Goal: Task Accomplishment & Management: Use online tool/utility

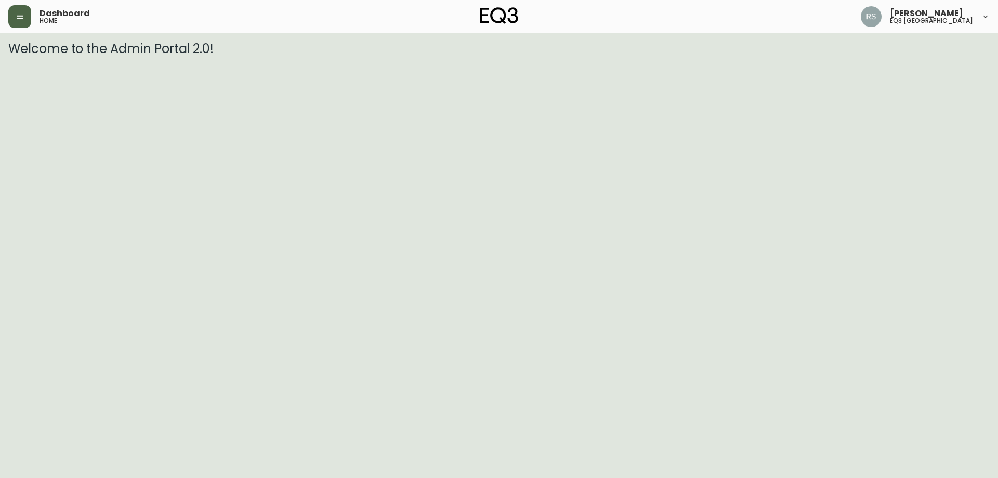
click at [16, 6] on button "button" at bounding box center [19, 16] width 23 height 23
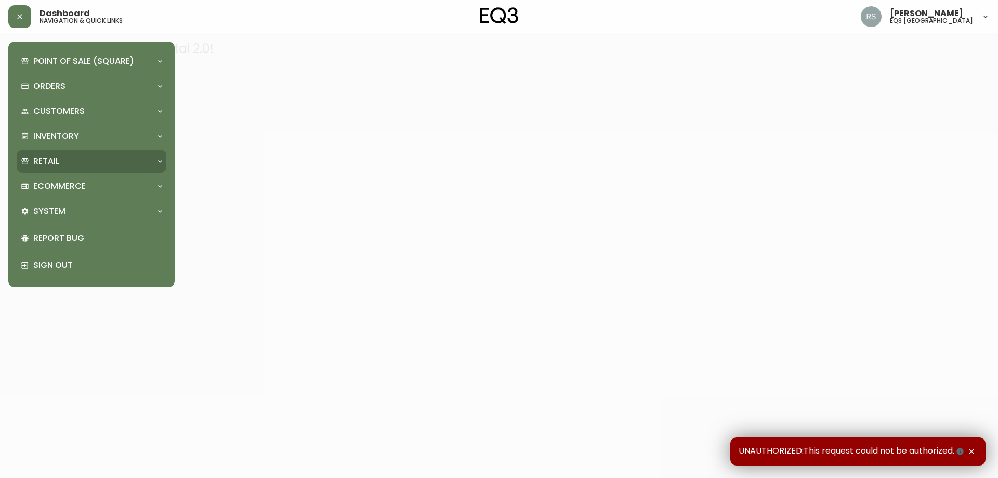
click at [80, 163] on div "Retail" at bounding box center [86, 160] width 131 height 11
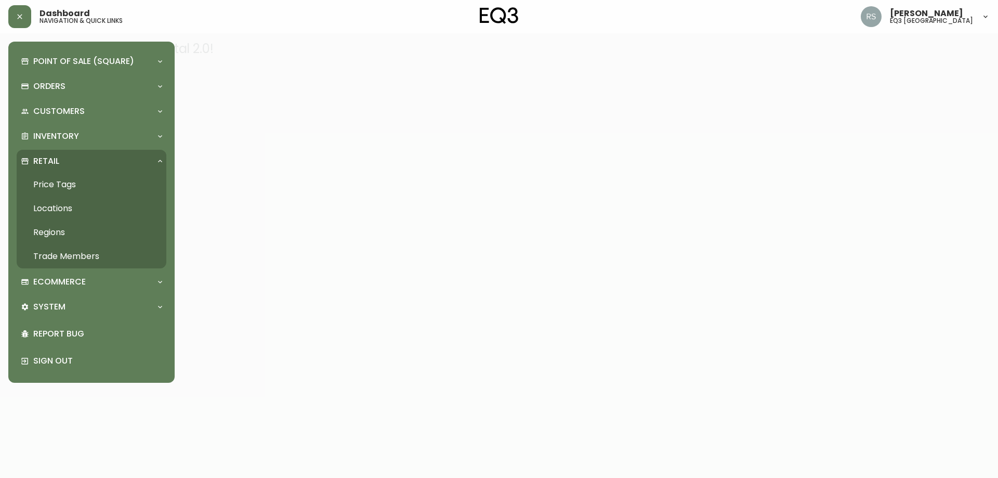
click at [71, 179] on link "Price Tags" at bounding box center [92, 185] width 150 height 24
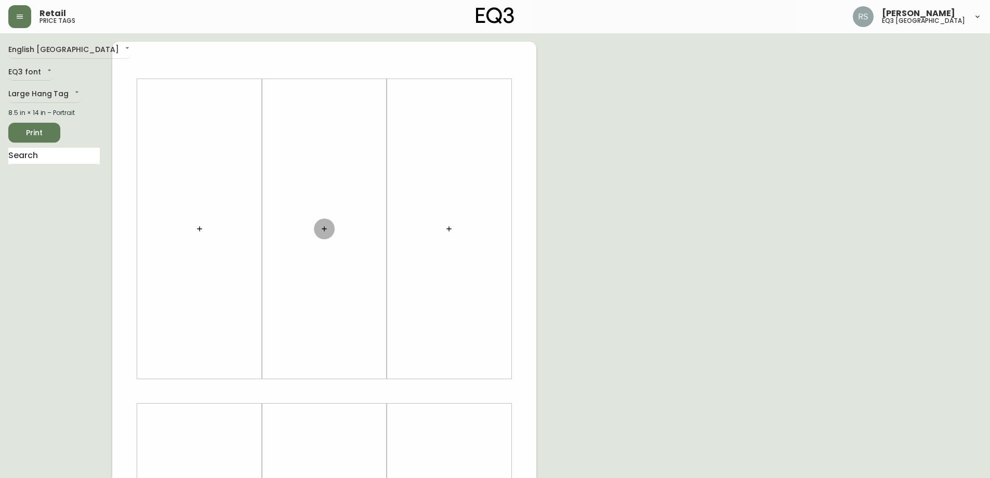
click at [324, 229] on icon "button" at bounding box center [324, 228] width 5 height 5
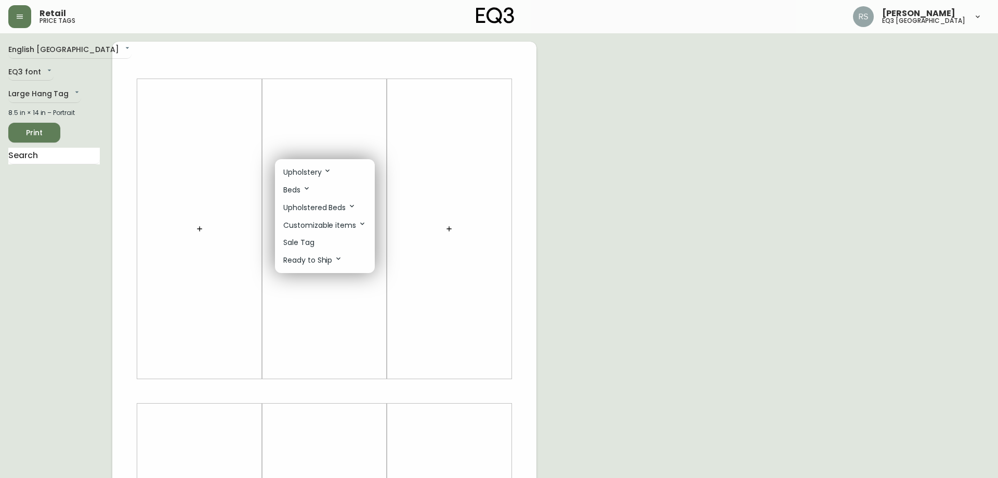
click at [312, 245] on p "Sale Tag" at bounding box center [298, 242] width 31 height 11
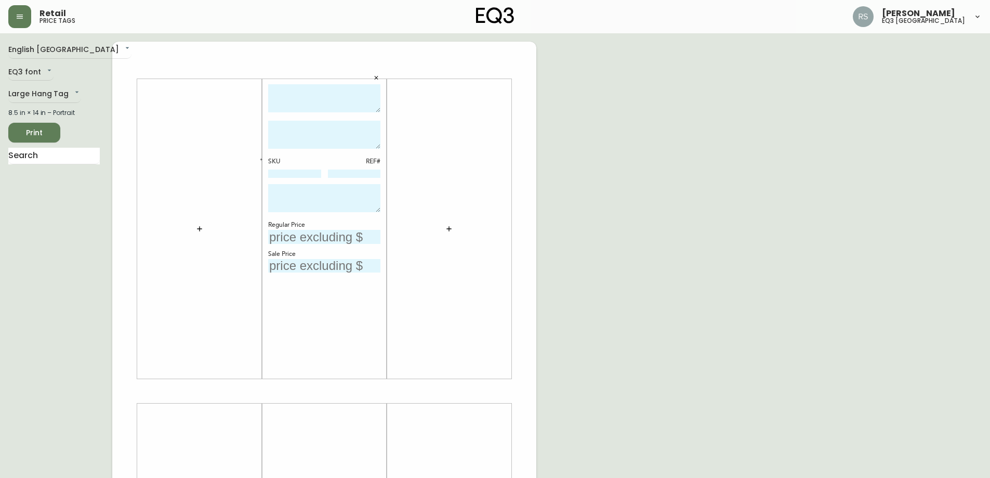
click at [447, 228] on icon "button" at bounding box center [449, 229] width 8 height 8
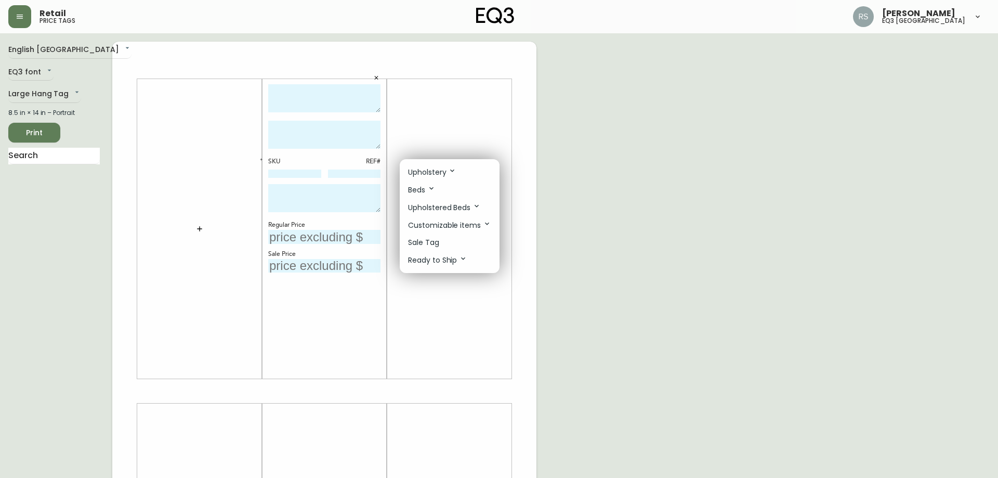
click at [447, 237] on li "Sale Tag" at bounding box center [450, 242] width 100 height 17
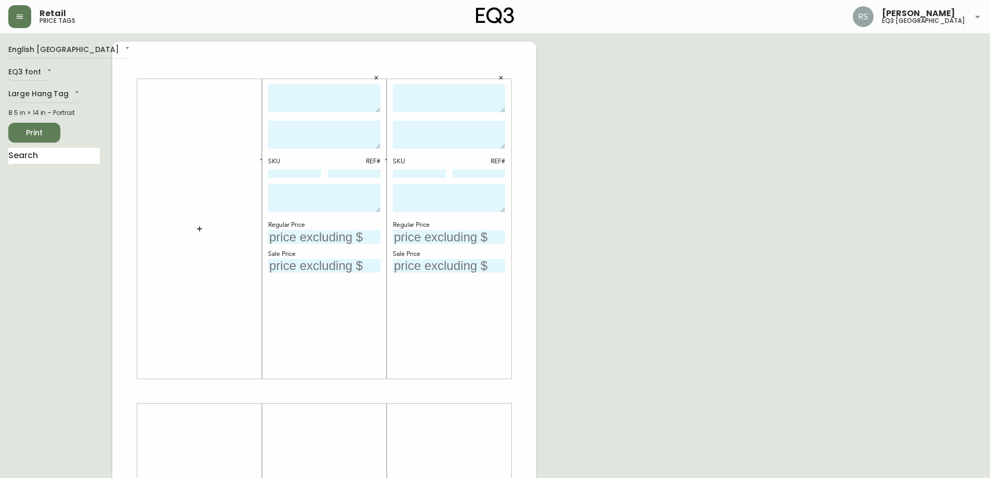
click at [291, 95] on textarea at bounding box center [324, 98] width 112 height 29
click at [315, 101] on textarea "[PERSON_NAME] COUNTER STOOL" at bounding box center [324, 98] width 112 height 29
drag, startPoint x: 320, startPoint y: 103, endPoint x: 256, endPoint y: 80, distance: 68.4
click at [256, 80] on div "[PERSON_NAME] COUNTER STOOL SKU REF# Regular Price Sale Price SKU REF# Regular …" at bounding box center [324, 391] width 424 height 699
type textarea "[PERSON_NAME] COUNTER STOOL"
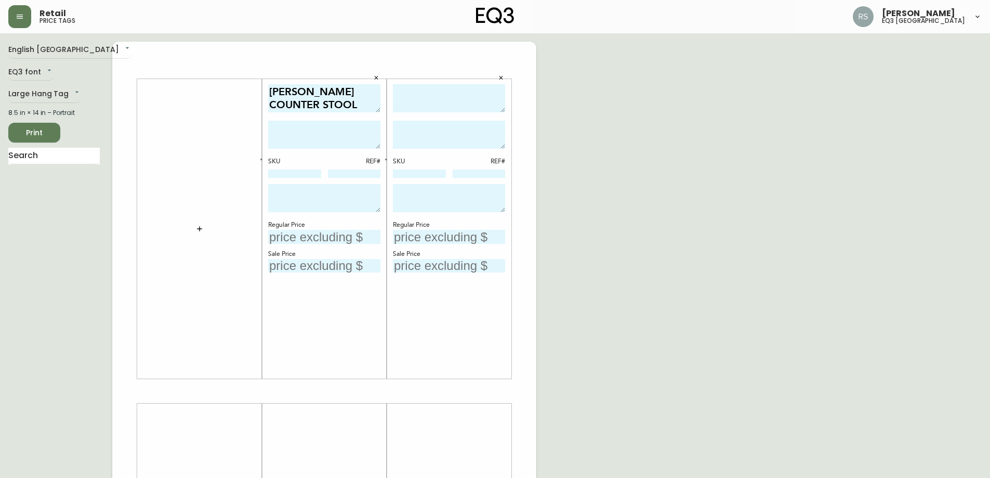
click at [443, 94] on textarea at bounding box center [449, 98] width 112 height 29
paste textarea "[PERSON_NAME] COUNTER STOOL"
type textarea "[PERSON_NAME] COUNTER STOOL"
click at [724, 139] on div "English Canada en_CA EQ3 font EQ3 Large Hang Tag large 8.5 in × 14 in – Portrai…" at bounding box center [495, 391] width 974 height 699
click at [310, 132] on textarea at bounding box center [324, 135] width 112 height 28
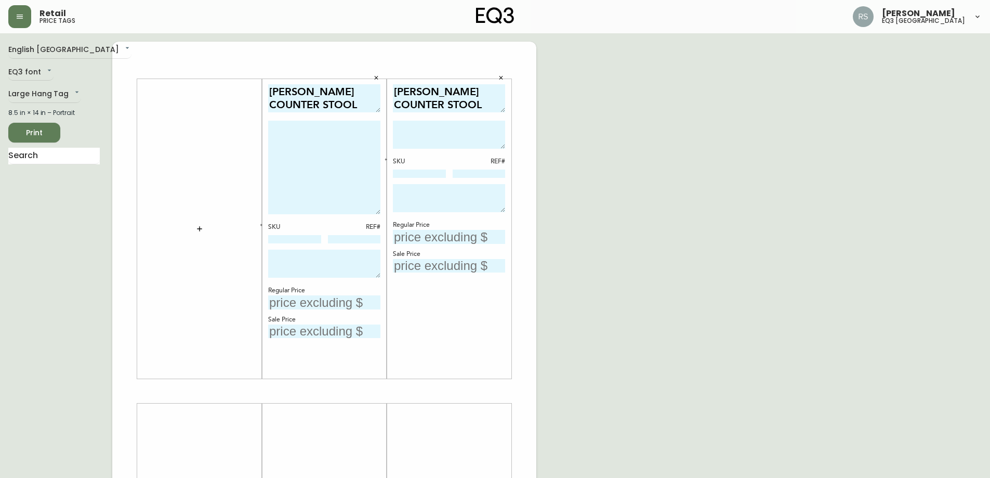
drag, startPoint x: 378, startPoint y: 148, endPoint x: 381, endPoint y: 213, distance: 64.5
click at [381, 213] on div "[PERSON_NAME] COUNTER STOOL SKU REF# Regular Price Sale Price" at bounding box center [324, 228] width 125 height 299
paste textarea "The [PERSON_NAME] Counter Stool is designed with a comfortable and supportive s…"
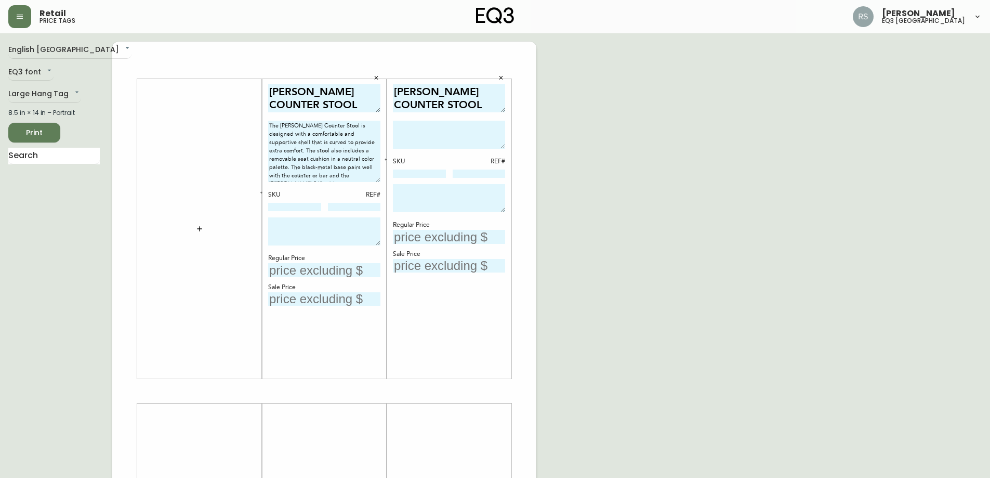
drag, startPoint x: 379, startPoint y: 213, endPoint x: 382, endPoint y: 180, distance: 32.4
click at [382, 180] on div "[PERSON_NAME] COUNTER STOOL The [PERSON_NAME] Counter Stool is designed with a …" at bounding box center [324, 228] width 125 height 299
type textarea "The [PERSON_NAME] Counter Stool is designed with a comfortable and supportive s…"
drag, startPoint x: 502, startPoint y: 149, endPoint x: 505, endPoint y: 170, distance: 21.0
click at [505, 170] on div "[PERSON_NAME] COUNTER STOOL SKU REF# Regular Price Sale Price" at bounding box center [449, 228] width 125 height 299
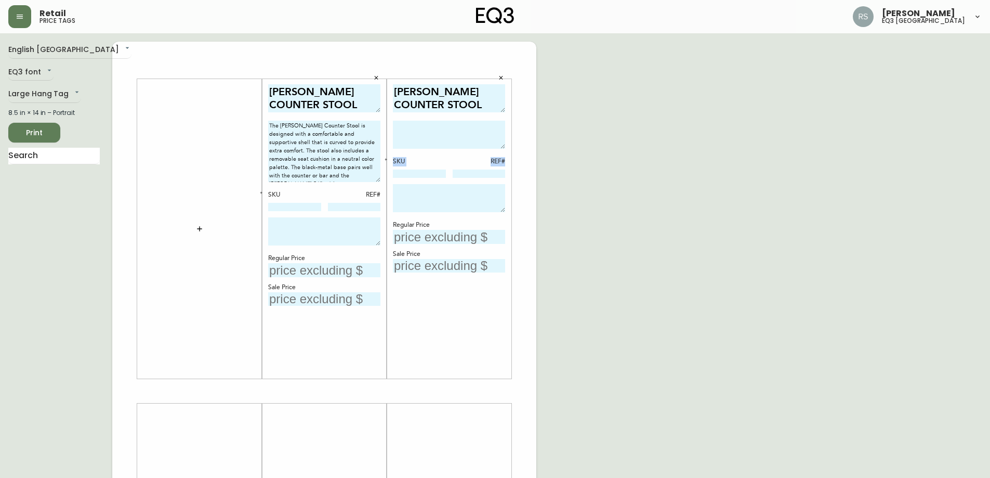
click at [505, 149] on div "[PERSON_NAME] COUNTER STOOL SKU REF# Regular Price Sale Price" at bounding box center [449, 228] width 125 height 299
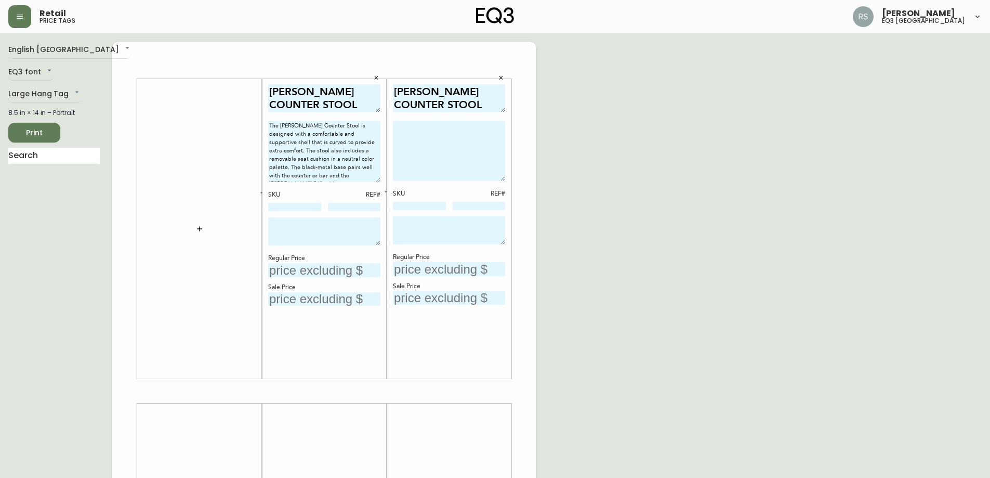
drag, startPoint x: 504, startPoint y: 147, endPoint x: 504, endPoint y: 179, distance: 32.2
click at [504, 179] on textarea at bounding box center [449, 151] width 112 height 60
click at [437, 130] on textarea at bounding box center [449, 151] width 112 height 60
paste textarea "The [PERSON_NAME] Counter Stool is designed with a comfortable and supportive s…"
type textarea "The [PERSON_NAME] Counter Stool is designed with a comfortable and supportive s…"
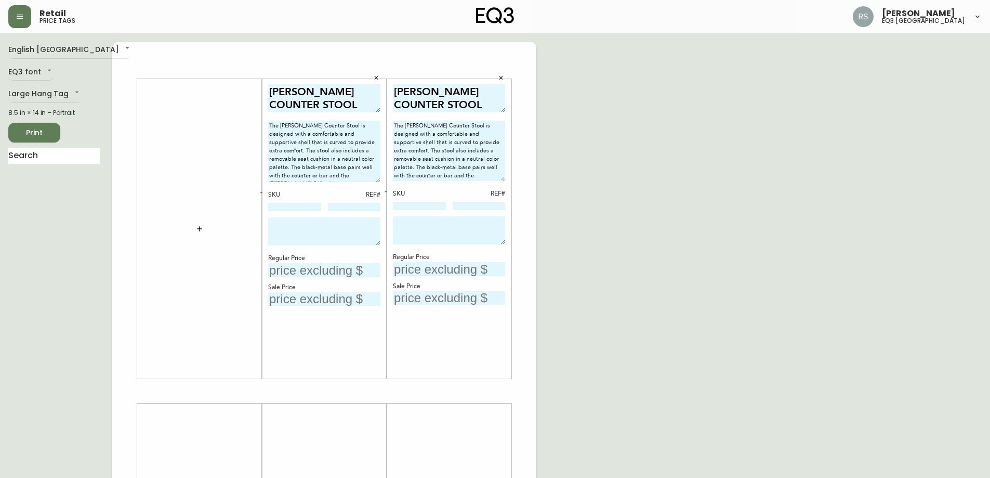
click at [723, 252] on div "English Canada en_CA EQ3 font EQ3 Large Hang Tag large 8.5 in × 14 in – Portrai…" at bounding box center [495, 391] width 974 height 699
click at [312, 205] on input at bounding box center [294, 207] width 53 height 8
type input "1"
paste input "3020-423-35-A"
type input "3020-423-35-A"
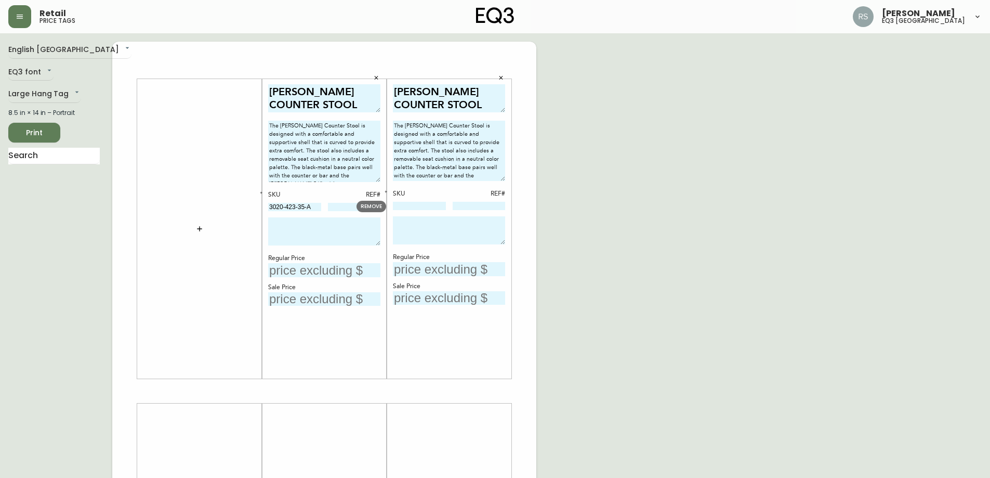
click at [420, 206] on input at bounding box center [419, 206] width 53 height 8
paste input "3020-423-35-A"
type input "3020-423-35-A"
drag, startPoint x: 259, startPoint y: 192, endPoint x: 272, endPoint y: 197, distance: 14.3
click at [259, 192] on button "button" at bounding box center [261, 192] width 9 height 9
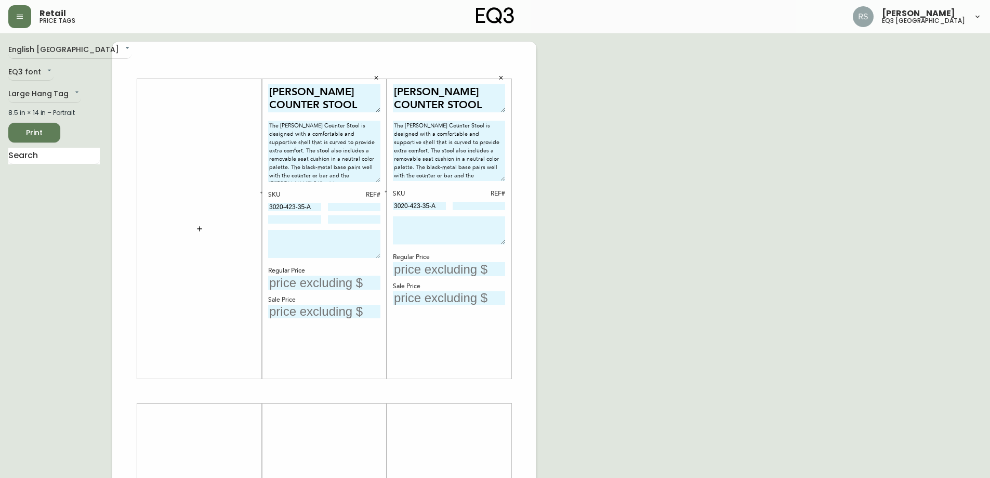
click at [385, 189] on button "button" at bounding box center [386, 191] width 9 height 9
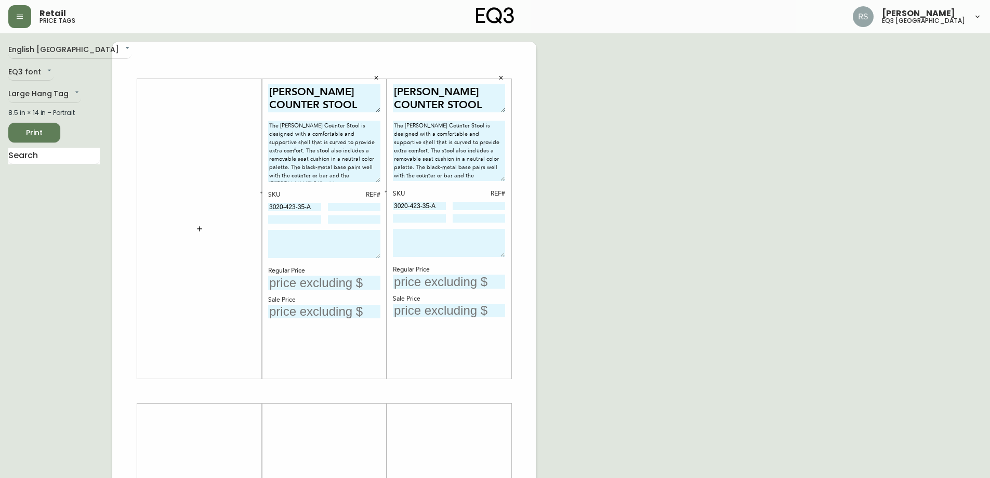
drag, startPoint x: 937, startPoint y: 230, endPoint x: 912, endPoint y: 232, distance: 25.0
click at [937, 230] on div "English Canada en_CA EQ3 font EQ3 Large Hang Tag large 8.5 in × 14 in – Portrai…" at bounding box center [495, 391] width 974 height 699
click at [359, 209] on input at bounding box center [354, 207] width 53 height 8
type input "1031"
click at [480, 205] on input at bounding box center [479, 206] width 53 height 8
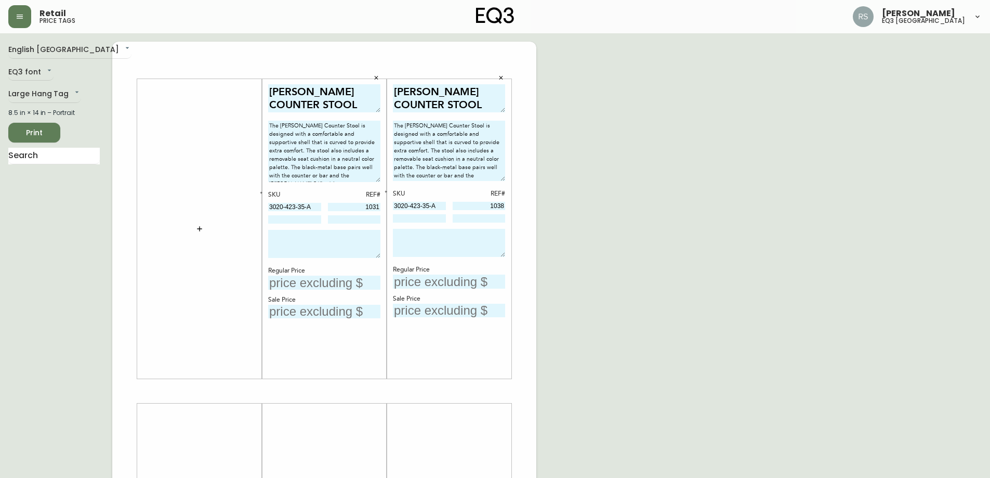
type input "1038"
click at [740, 297] on div "English Canada en_CA EQ3 font EQ3 Large Hang Tag large 8.5 in × 14 in – Portrai…" at bounding box center [495, 391] width 974 height 699
click at [295, 215] on div "SKU REF# 3020-423-35-A 1031" at bounding box center [324, 207] width 112 height 34
click at [295, 220] on input at bounding box center [294, 219] width 53 height 8
paste input "3020-423-4-B"
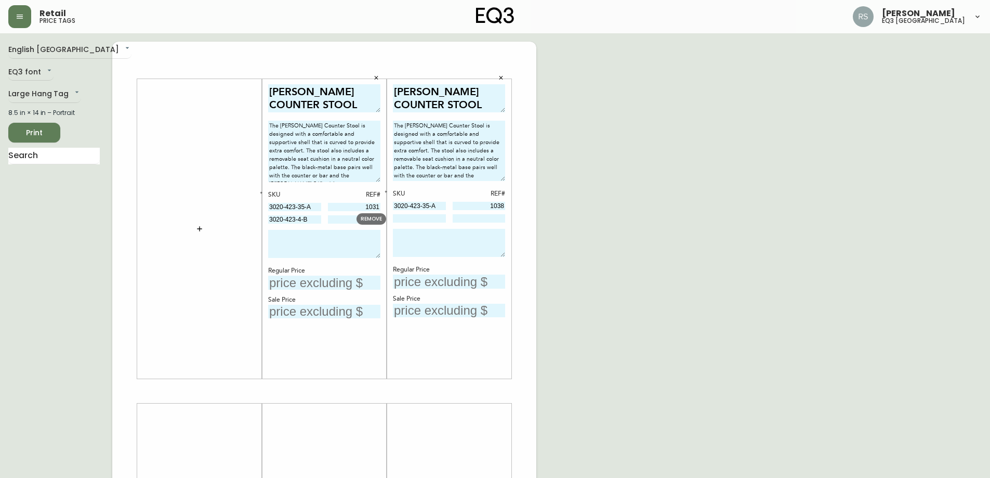
type input "3020-423-4-B"
click at [416, 218] on input at bounding box center [419, 218] width 53 height 8
paste input "3020-423-4-B"
type input "3020-423-4-B"
click at [647, 255] on div "English Canada en_CA EQ3 font EQ3 Large Hang Tag large 8.5 in × 14 in – Portrai…" at bounding box center [495, 391] width 974 height 699
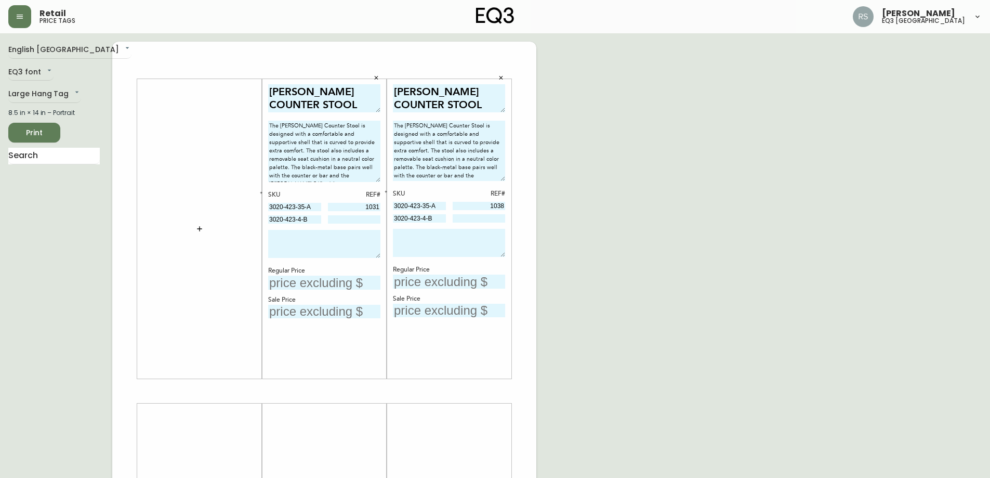
click at [351, 221] on input at bounding box center [354, 219] width 53 height 8
type input "5145"
click at [467, 220] on input at bounding box center [479, 218] width 53 height 8
type input "5146"
drag, startPoint x: 556, startPoint y: 233, endPoint x: 451, endPoint y: 222, distance: 105.6
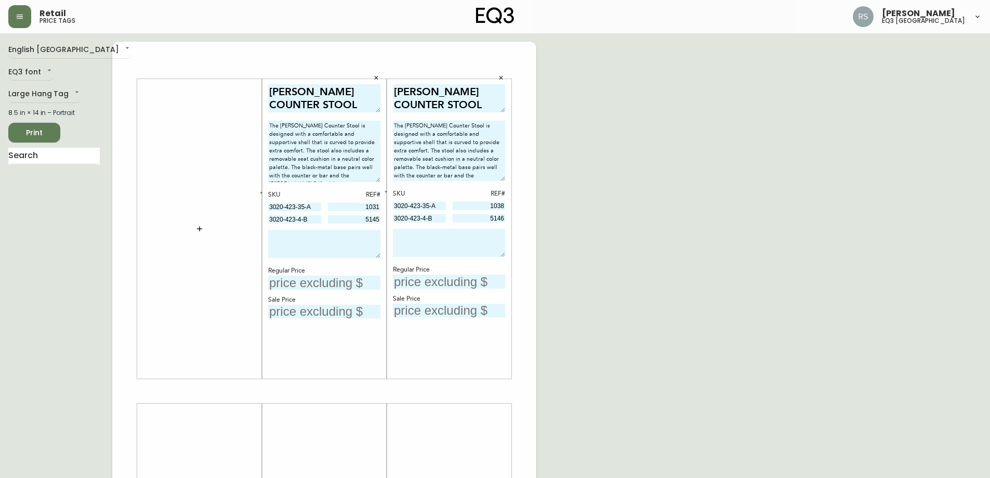
click at [556, 232] on div "English Canada en_CA EQ3 font EQ3 Large Hang Tag large 8.5 in × 14 in – Portrai…" at bounding box center [495, 391] width 974 height 699
click at [365, 238] on textarea at bounding box center [324, 244] width 112 height 28
drag, startPoint x: 345, startPoint y: 247, endPoint x: 225, endPoint y: 231, distance: 121.1
click at [226, 231] on div "[PERSON_NAME] COUNTER STOOL The [PERSON_NAME] Counter Stool is designed with a …" at bounding box center [324, 391] width 424 height 699
type textarea "OPEN PACKAGE. FINAL SALE."
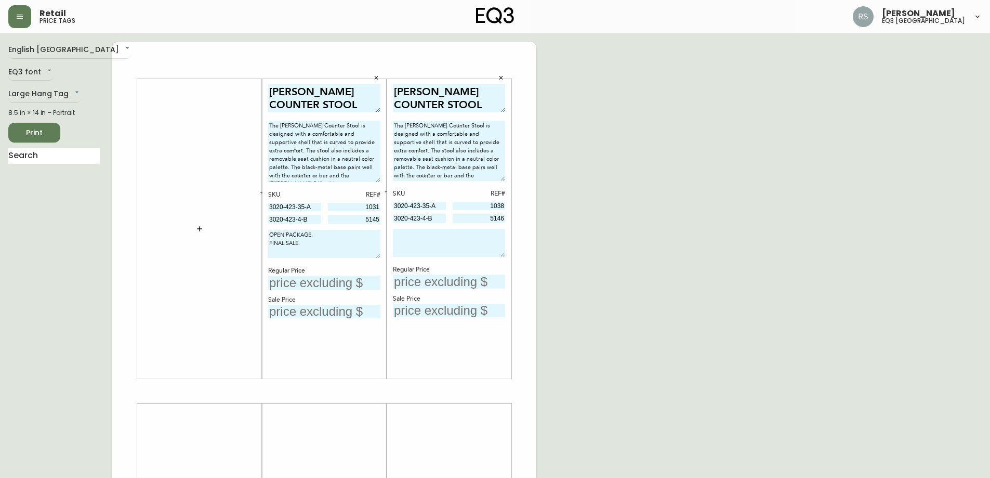
click at [423, 239] on textarea at bounding box center [449, 243] width 112 height 28
paste textarea "OPEN PACKAGE. FINAL SALE."
type textarea "OPEN PACKAGE. FINAL SALE."
drag, startPoint x: 726, startPoint y: 290, endPoint x: 720, endPoint y: 289, distance: 6.3
click at [724, 290] on div "English Canada en_CA EQ3 font EQ3 Large Hang Tag large 8.5 in × 14 in – Portrai…" at bounding box center [495, 391] width 974 height 699
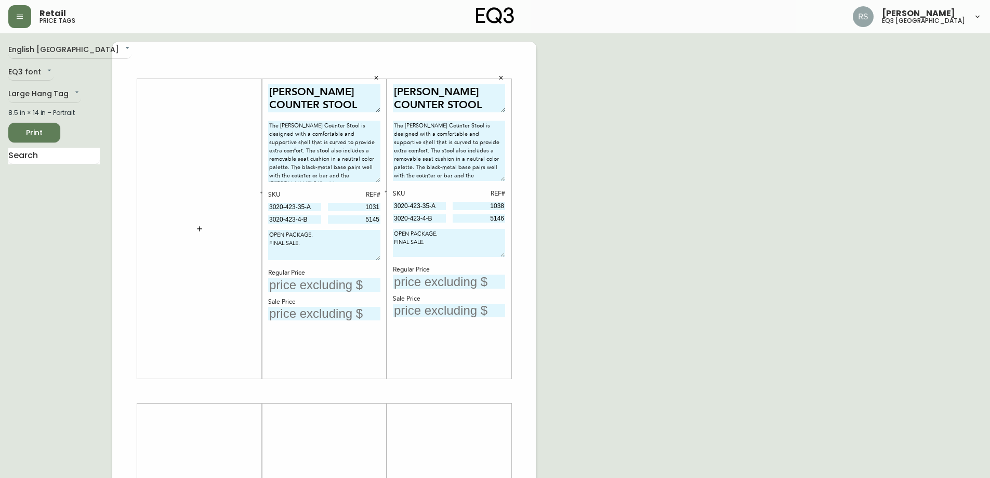
click at [379, 258] on textarea "OPEN PACKAGE. FINAL SALE." at bounding box center [324, 245] width 112 height 30
click at [501, 257] on textarea "OPEN PACKAGE. FINAL SALE." at bounding box center [449, 244] width 112 height 31
click at [625, 275] on div "English Canada en_CA EQ3 font EQ3 Large Hang Tag large 8.5 in × 14 in – Portrai…" at bounding box center [495, 391] width 974 height 699
click at [326, 282] on input "text" at bounding box center [324, 285] width 112 height 14
click at [340, 318] on input "text" at bounding box center [324, 314] width 112 height 14
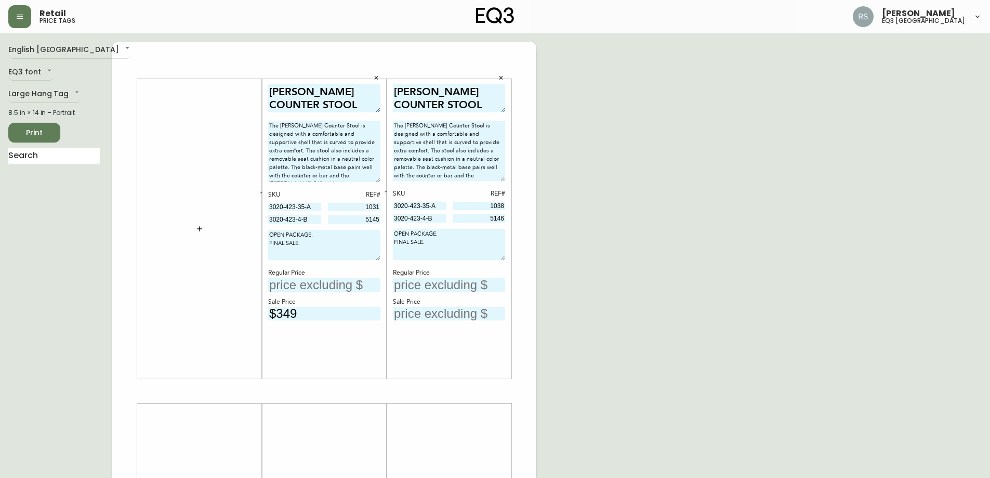
type input "$349"
click at [434, 316] on input "text" at bounding box center [449, 314] width 112 height 14
type input "$349"
click at [575, 308] on div "English Canada en_CA EQ3 font EQ3 Large Hang Tag large 8.5 in × 14 in – Portrai…" at bounding box center [495, 391] width 974 height 699
click at [281, 294] on div "[PERSON_NAME] COUNTER STOOL The [PERSON_NAME] Counter Stool is designed with a …" at bounding box center [324, 229] width 112 height 290
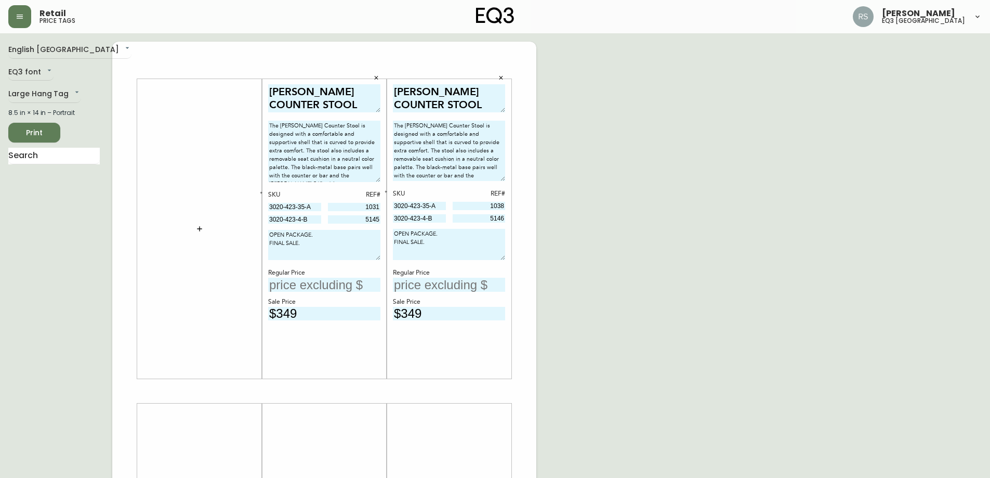
click at [281, 287] on input "text" at bounding box center [324, 285] width 112 height 14
type input "$499"
click at [408, 285] on input "text" at bounding box center [449, 285] width 112 height 14
type input "$499"
click at [785, 284] on div "English Canada en_CA EQ3 font EQ3 Large Hang Tag large 8.5 in × 14 in – Portrai…" at bounding box center [495, 391] width 974 height 699
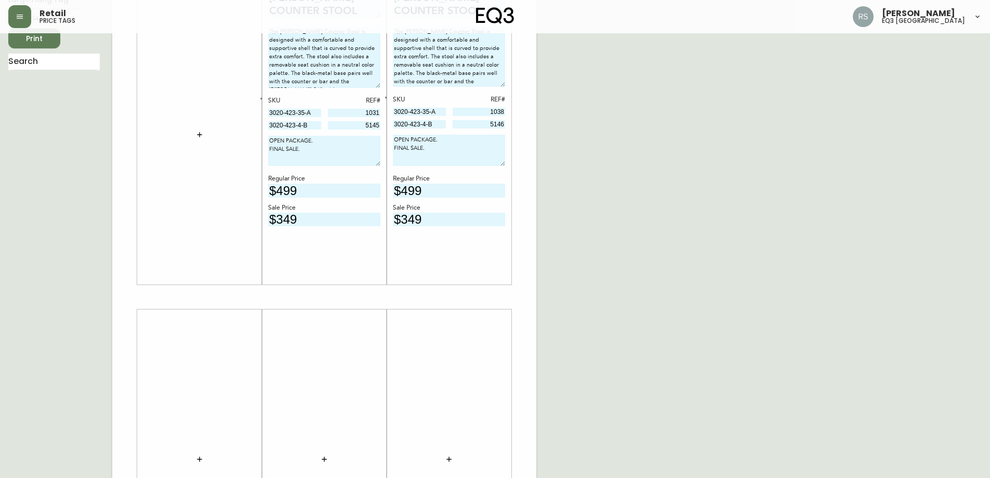
scroll to position [260, 0]
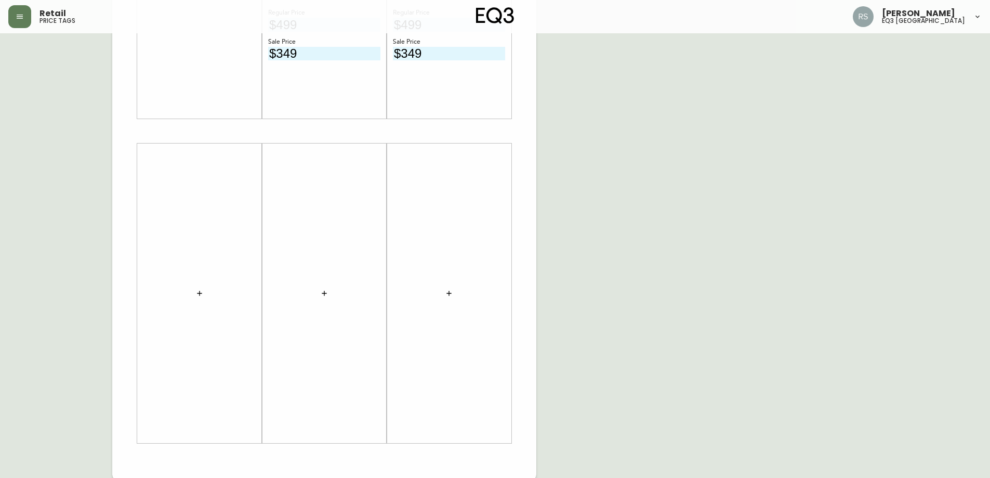
click at [200, 293] on icon "button" at bounding box center [199, 293] width 8 height 8
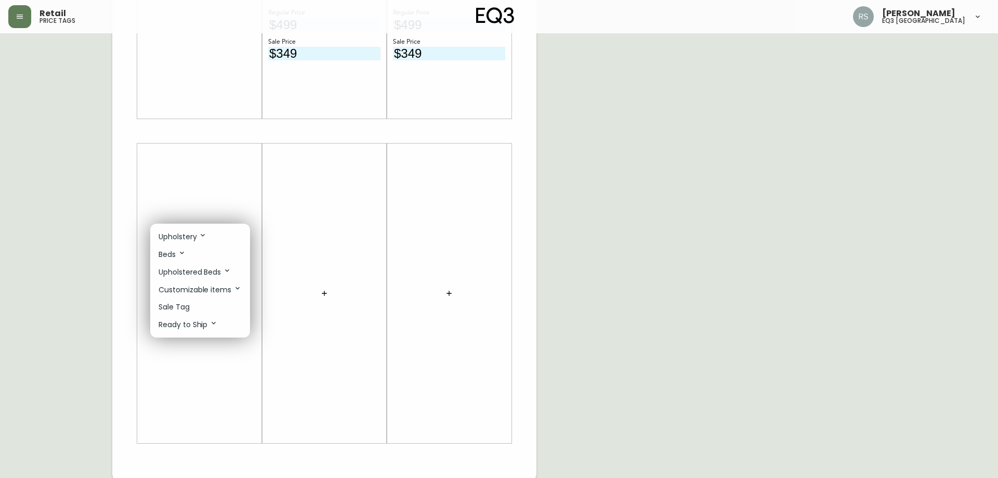
click at [190, 306] on li "Sale Tag" at bounding box center [200, 306] width 100 height 17
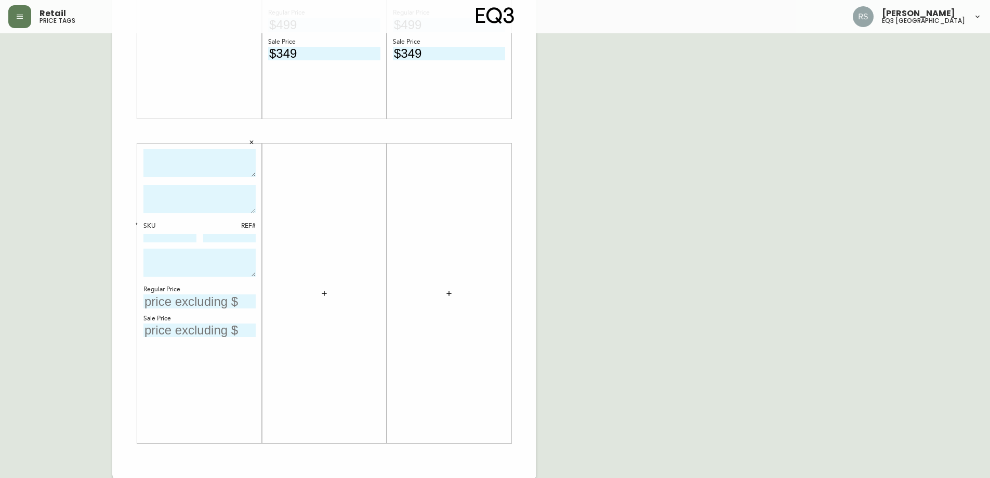
click at [636, 264] on div "English Canada en_CA EQ3 font EQ3 Large Hang Tag large 8.5 in × 14 in – Portrai…" at bounding box center [495, 131] width 974 height 699
click at [324, 293] on icon "button" at bounding box center [324, 293] width 8 height 8
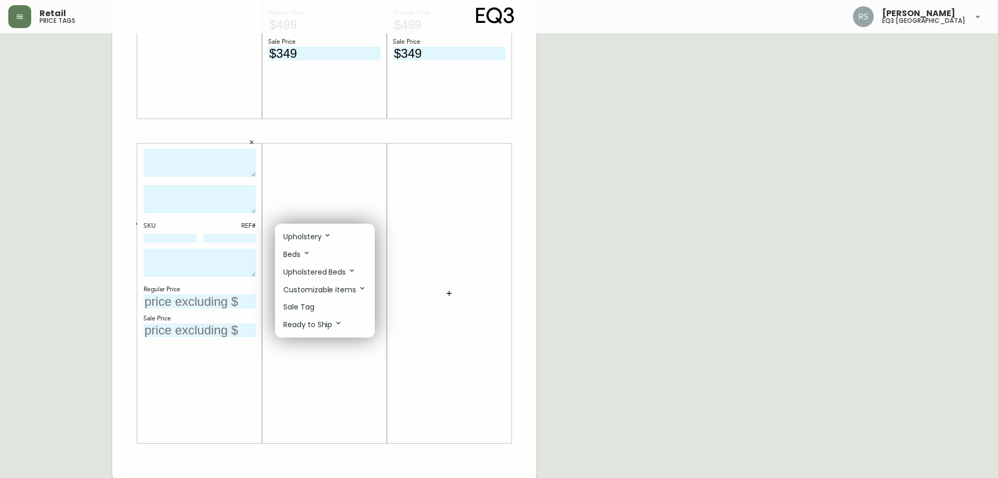
click at [302, 309] on p "Sale Tag" at bounding box center [298, 307] width 31 height 11
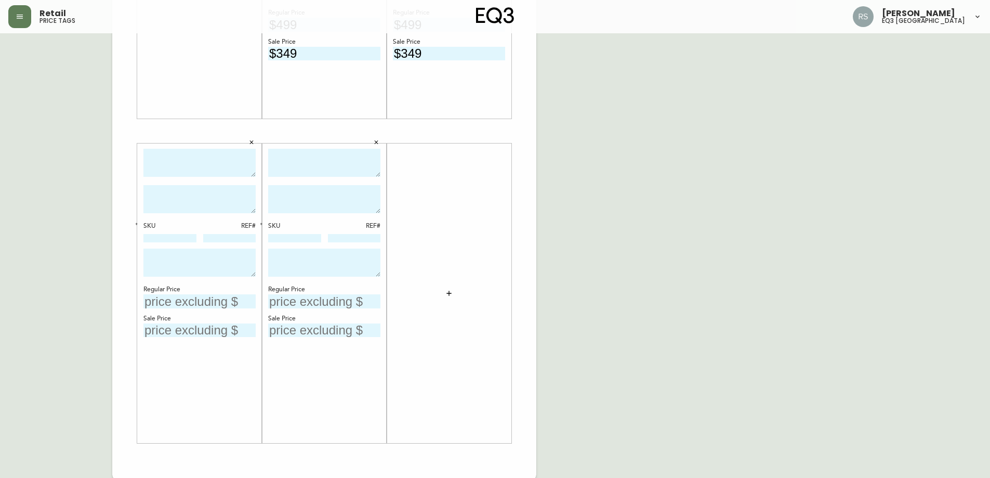
click at [722, 171] on div "English Canada en_CA EQ3 font EQ3 Large Hang Tag large 8.5 in × 14 in – Portrai…" at bounding box center [495, 131] width 974 height 699
click at [187, 154] on textarea at bounding box center [200, 163] width 112 height 29
type textarea "LIV COFFEE TABLE"
click at [217, 189] on textarea at bounding box center [200, 199] width 112 height 28
paste textarea "Durable and functional, the Liv collection offers a simple yet clever marriage …"
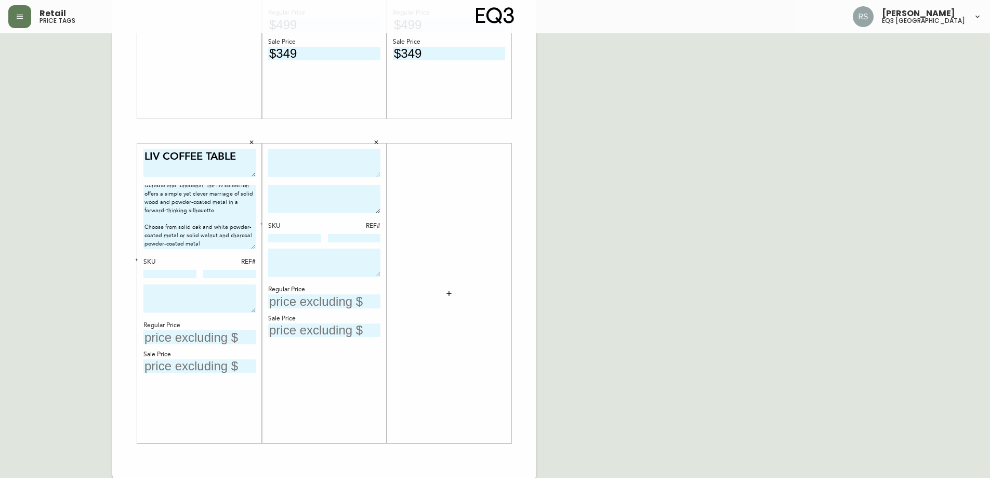
scroll to position [0, 0]
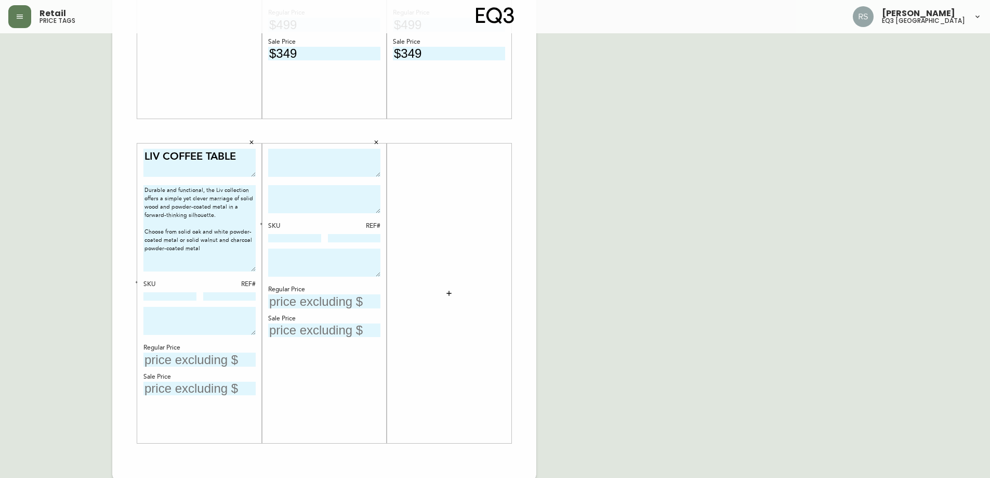
drag, startPoint x: 252, startPoint y: 211, endPoint x: 250, endPoint y: 266, distance: 54.6
click at [256, 272] on div "LIV COFFEE TABLE Durable and functional, the Liv collection offers a simple yet…" at bounding box center [199, 293] width 125 height 299
drag, startPoint x: 206, startPoint y: 250, endPoint x: 142, endPoint y: 232, distance: 66.0
click at [142, 232] on div "LIV COFFEE TABLE Durable and functional, the Liv collection offers a simple yet…" at bounding box center [199, 293] width 125 height 299
click at [213, 260] on textarea "Durable and functional, the Liv collection offers a simple yet clever marriage …" at bounding box center [200, 229] width 112 height 89
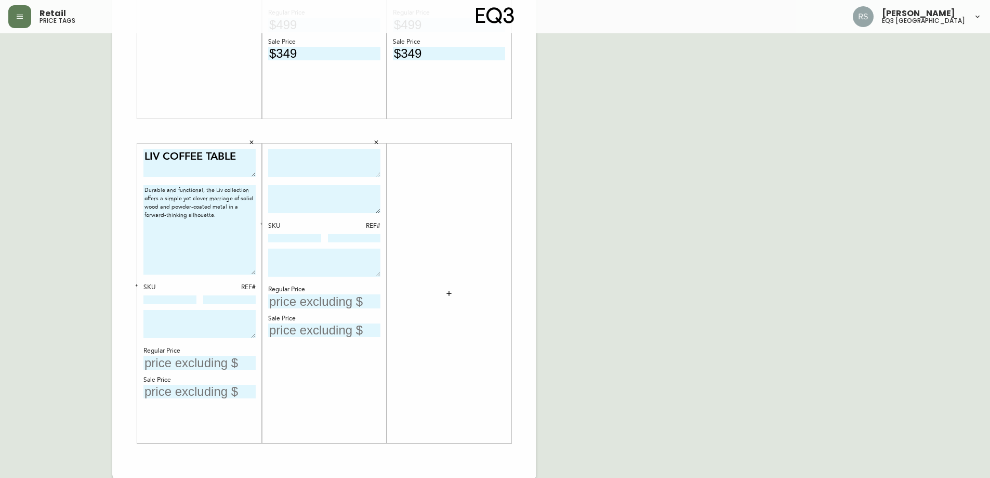
click at [246, 275] on textarea "Durable and functional, the Liv collection offers a simple yet clever marriage …" at bounding box center [200, 229] width 112 height 89
click at [240, 269] on textarea "Durable and functional, the Liv collection offers a simple yet clever marriage …" at bounding box center [200, 229] width 112 height 89
type textarea "Durable and functional, the Liv collection offers a simple yet clever marriage …"
click at [256, 272] on div "LIV COFFEE TABLE Durable and functional, the Liv collection offers a simple yet…" at bounding box center [199, 293] width 125 height 299
click at [252, 274] on textarea "Durable and functional, the Liv collection offers a simple yet clever marriage …" at bounding box center [200, 229] width 112 height 89
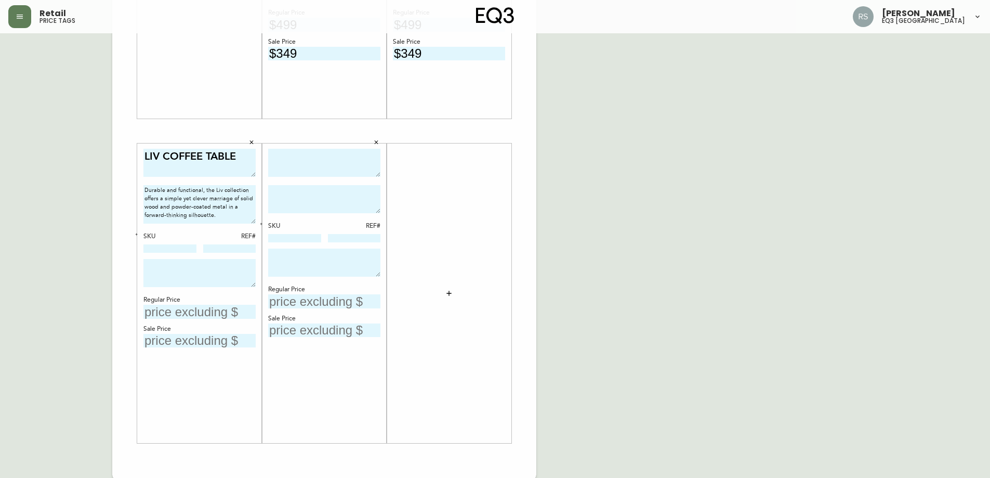
drag, startPoint x: 253, startPoint y: 273, endPoint x: 250, endPoint y: 223, distance: 51.0
click at [250, 223] on textarea "Durable and functional, the Liv collection offers a simple yet clever marriage …" at bounding box center [200, 204] width 112 height 38
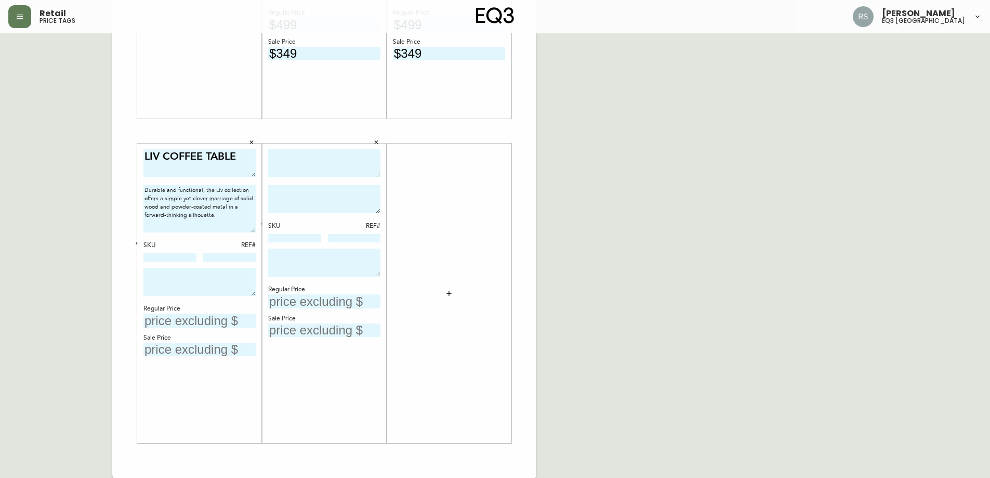
drag, startPoint x: 252, startPoint y: 223, endPoint x: 253, endPoint y: 233, distance: 9.9
click at [253, 232] on textarea "Durable and functional, the Liv collection offers a simple yet clever marriage …" at bounding box center [200, 208] width 112 height 47
click at [715, 235] on div "English Canada en_CA EQ3 font EQ3 Large Hang Tag large 8.5 in × 14 in – Portrai…" at bounding box center [495, 131] width 974 height 699
click at [183, 261] on input at bounding box center [170, 258] width 53 height 8
paste input "[PHONE_NUMBER]"
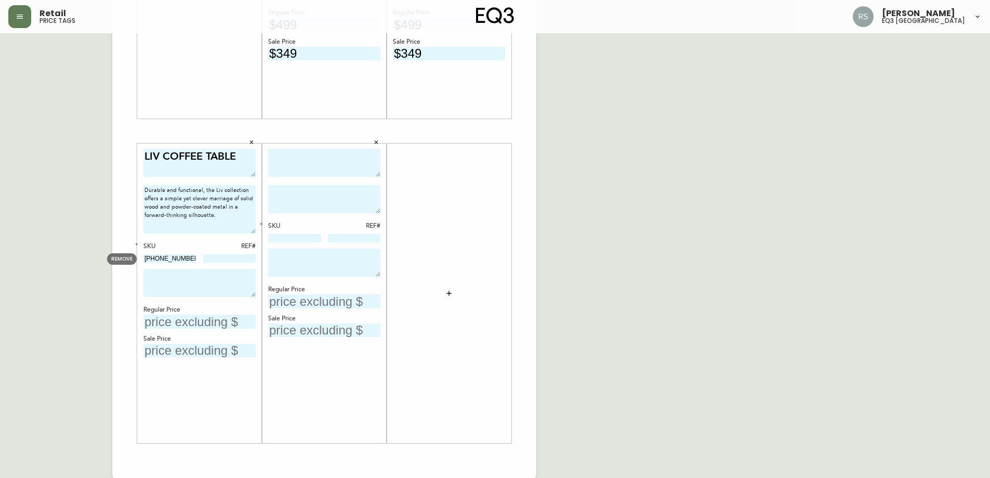
type input "[PHONE_NUMBER]"
click at [242, 256] on input at bounding box center [229, 258] width 53 height 8
type input "14"
drag, startPoint x: 777, startPoint y: 332, endPoint x: 481, endPoint y: 324, distance: 295.9
click at [776, 332] on div "English Canada en_CA EQ3 font EQ3 Large Hang Tag large 8.5 in × 14 in – Portrai…" at bounding box center [495, 131] width 974 height 699
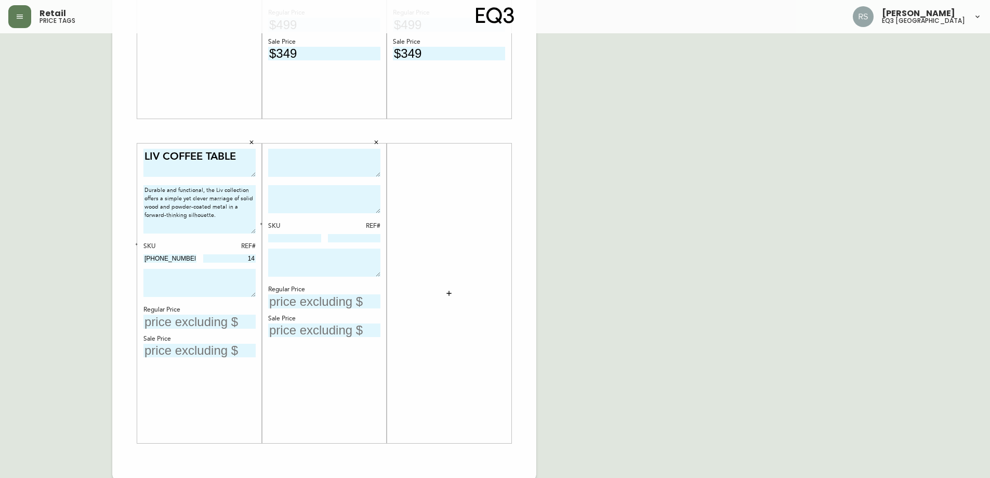
click at [167, 282] on textarea at bounding box center [200, 283] width 112 height 28
type textarea "DISCONTINUED. FINAL SALE."
click at [212, 320] on input "text" at bounding box center [200, 322] width 112 height 14
type input "$499"
click at [161, 348] on input "text" at bounding box center [200, 351] width 112 height 14
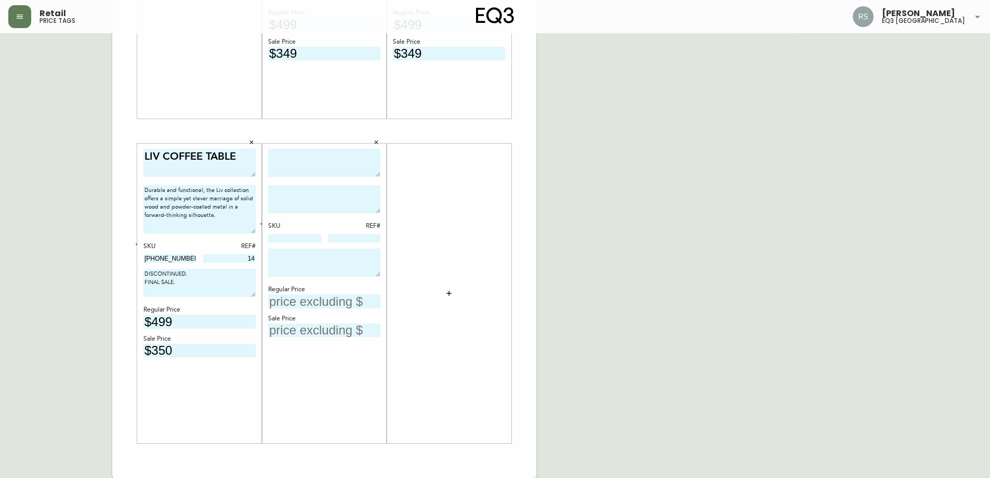
type input "$350"
click at [720, 315] on div "English Canada en_CA EQ3 font EQ3 Large Hang Tag large 8.5 in × 14 in – Portrai…" at bounding box center [495, 131] width 974 height 699
click at [316, 166] on textarea at bounding box center [324, 163] width 112 height 29
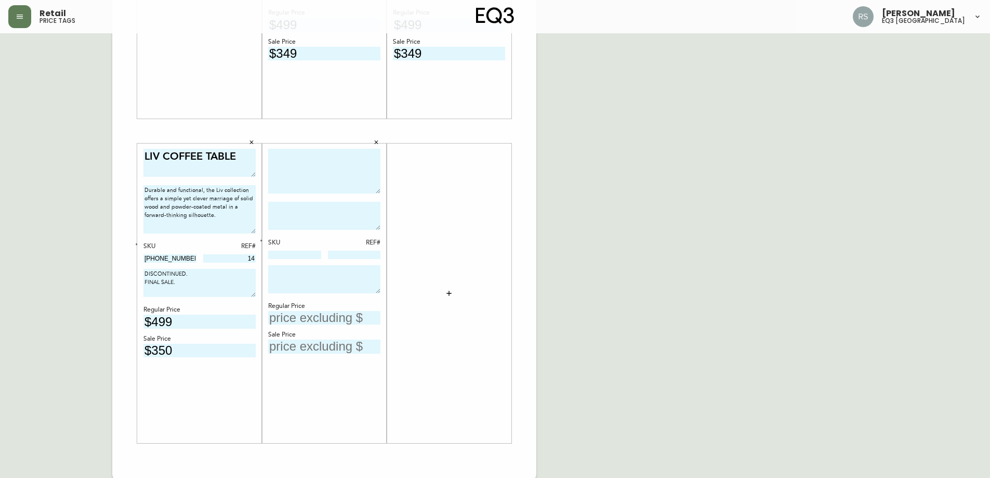
drag, startPoint x: 377, startPoint y: 176, endPoint x: 379, endPoint y: 197, distance: 21.3
click at [379, 193] on textarea at bounding box center [324, 171] width 112 height 45
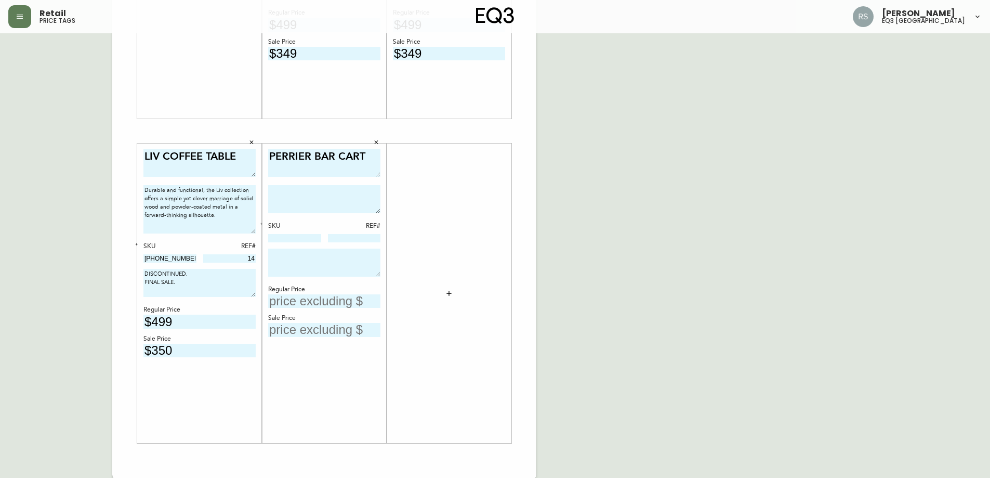
drag, startPoint x: 379, startPoint y: 196, endPoint x: 379, endPoint y: 174, distance: 21.8
click at [379, 174] on textarea "PERRIER BAR CART" at bounding box center [324, 163] width 112 height 28
type textarea "PERRIER BAR CART"
click at [761, 201] on div "English Canada en_CA EQ3 font EQ3 Large Hang Tag large 8.5 in × 14 in – Portrai…" at bounding box center [495, 131] width 974 height 699
click at [344, 197] on textarea at bounding box center [324, 199] width 112 height 28
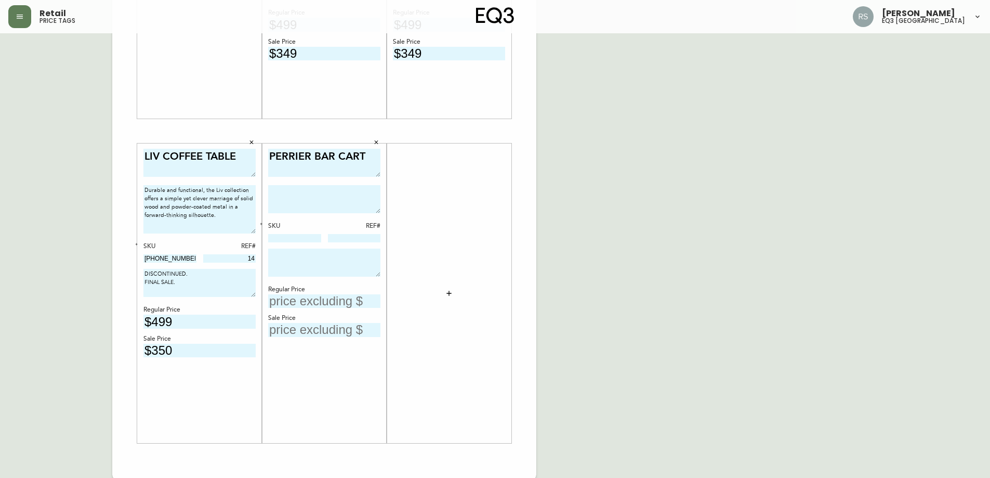
paste textarea "Fun and flexible. The Perrier Bar Cart fits into any small space with ease. sit…"
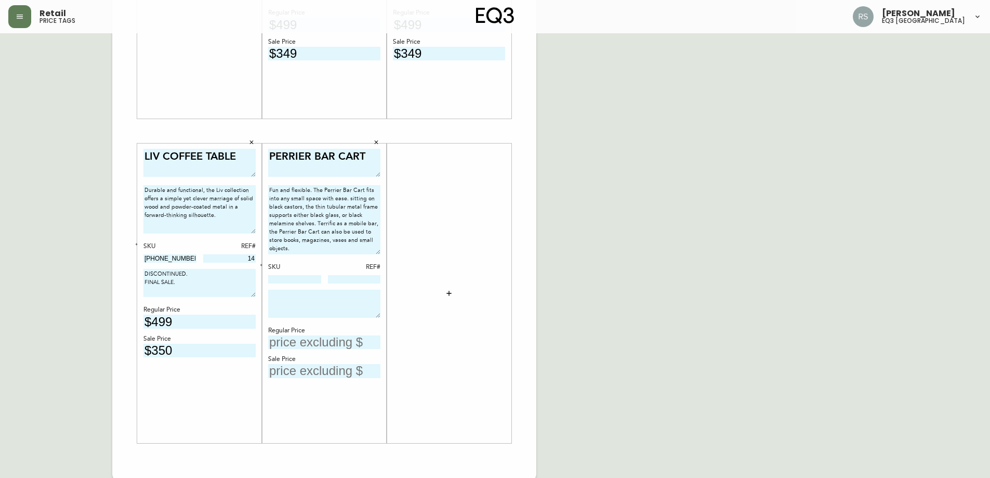
drag, startPoint x: 380, startPoint y: 211, endPoint x: 385, endPoint y: 252, distance: 41.4
click at [385, 252] on div "PERRIER BAR CART Fun and flexible. The Perrier Bar Cart fits into any small spa…" at bounding box center [324, 293] width 125 height 299
type textarea "Fun and flexible. The Perrier Bar Cart fits into any small space with ease. sit…"
click at [658, 264] on div "English Canada en_CA EQ3 font EQ3 Large Hang Tag large 8.5 in × 14 in – Portrai…" at bounding box center [495, 131] width 974 height 699
click at [285, 280] on input at bounding box center [294, 279] width 53 height 8
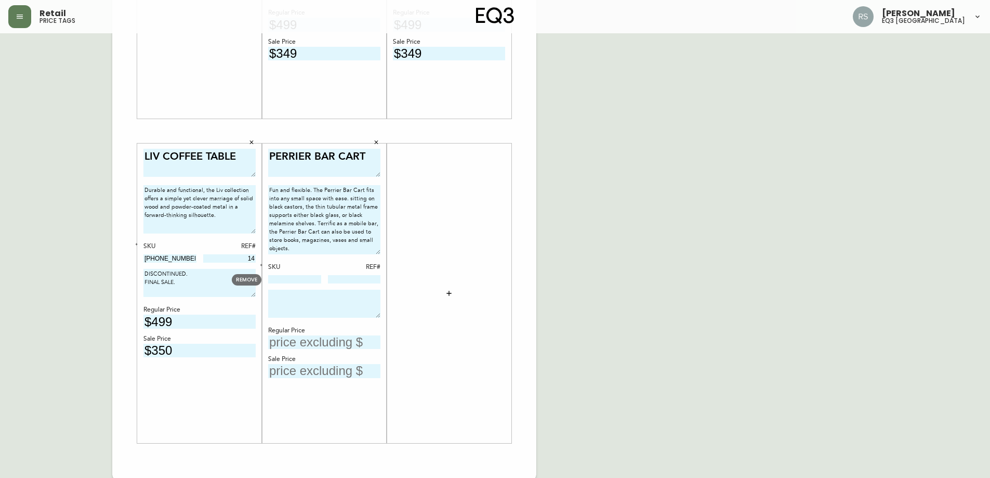
paste input "3020-801-6-A"
type input "3020-801-6-A"
click at [346, 280] on input at bounding box center [354, 279] width 53 height 8
type input "64"
click at [702, 312] on div "English Canada en_CA EQ3 font EQ3 Large Hang Tag large 8.5 in × 14 in – Portrai…" at bounding box center [495, 131] width 974 height 699
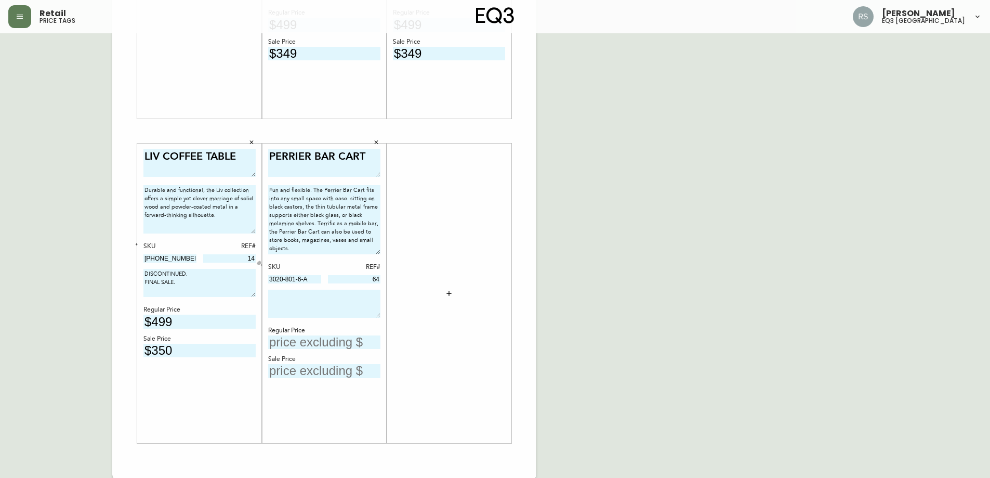
click at [263, 265] on icon "button" at bounding box center [261, 265] width 4 height 4
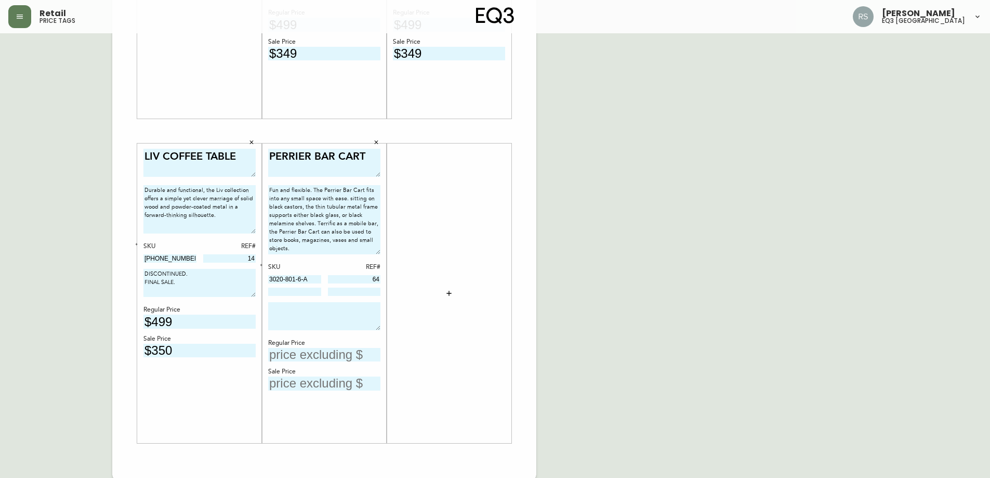
click at [285, 290] on input at bounding box center [294, 292] width 53 height 8
paste input "3020-801-4-B"
type input "3020-801-4-B"
click at [262, 264] on icon "button" at bounding box center [261, 265] width 2 height 2
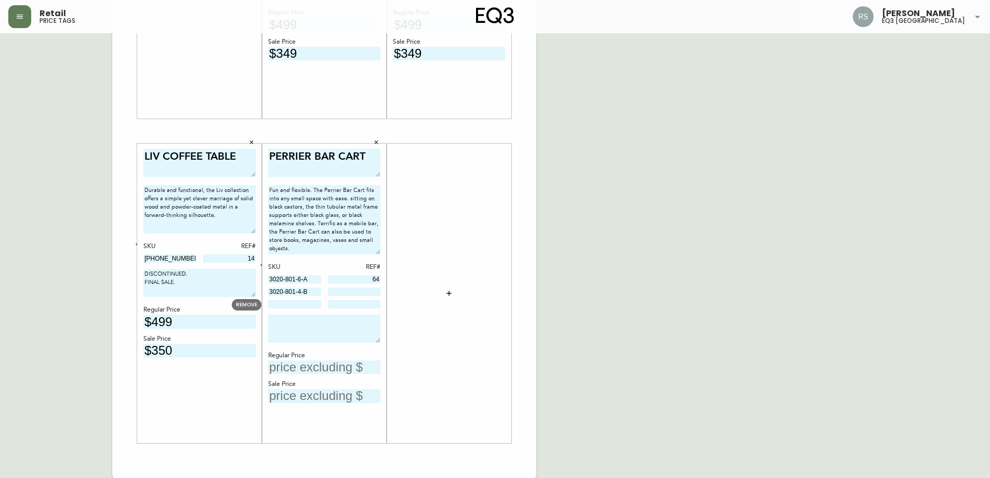
click at [290, 307] on input at bounding box center [294, 304] width 53 height 8
paste input "3020-801-4-B"
type input "3020-801-4-B"
click at [546, 295] on div "English Canada en_CA EQ3 font EQ3 Large Hang Tag large 8.5 in × 14 in – Portrai…" at bounding box center [495, 131] width 974 height 699
click at [363, 291] on input at bounding box center [354, 292] width 53 height 8
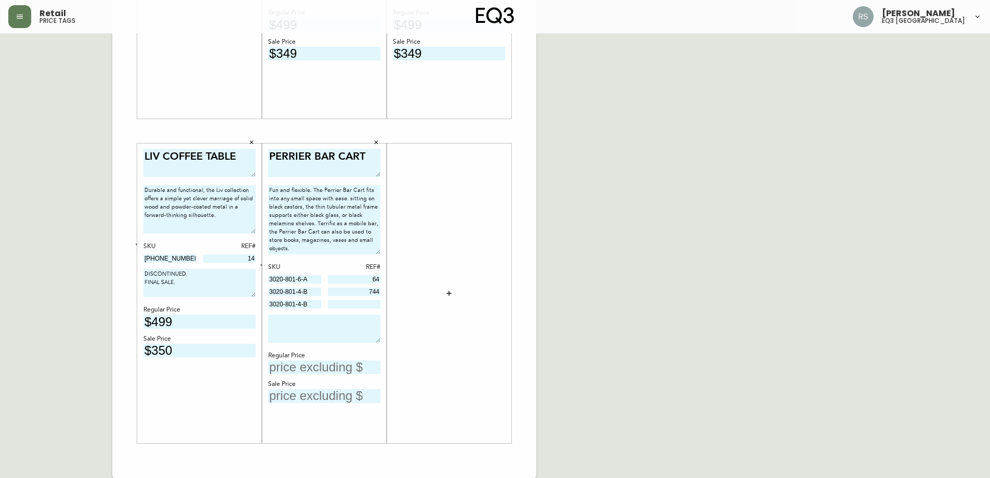
type input "744"
click at [361, 306] on input at bounding box center [354, 304] width 53 height 8
type input "745"
click at [676, 236] on div "English Canada en_CA EQ3 font EQ3 Large Hang Tag large 8.5 in × 14 in – Portrai…" at bounding box center [495, 131] width 974 height 699
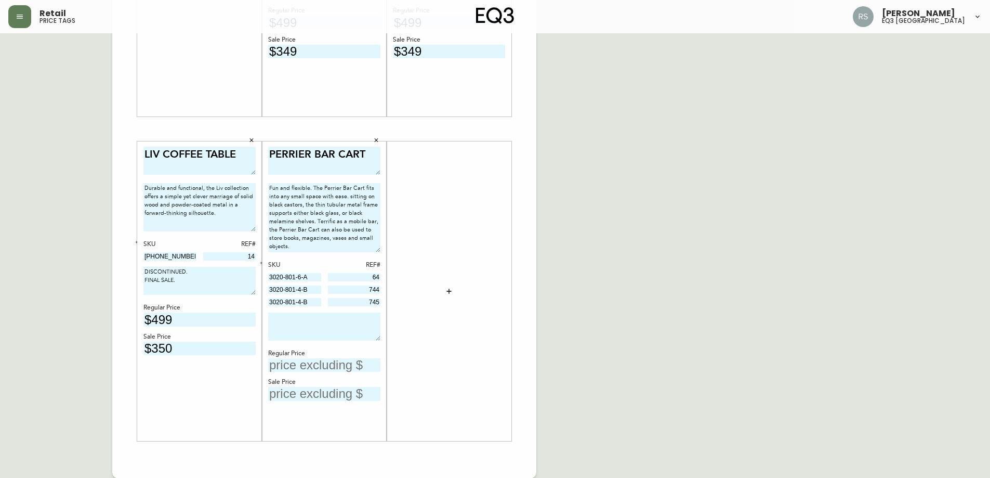
scroll to position [263, 0]
click at [289, 321] on textarea at bounding box center [324, 326] width 112 height 28
type textarea "OPEN PACKAGE. FINAL SALE."
click at [300, 364] on input "text" at bounding box center [324, 365] width 112 height 14
type input "$699"
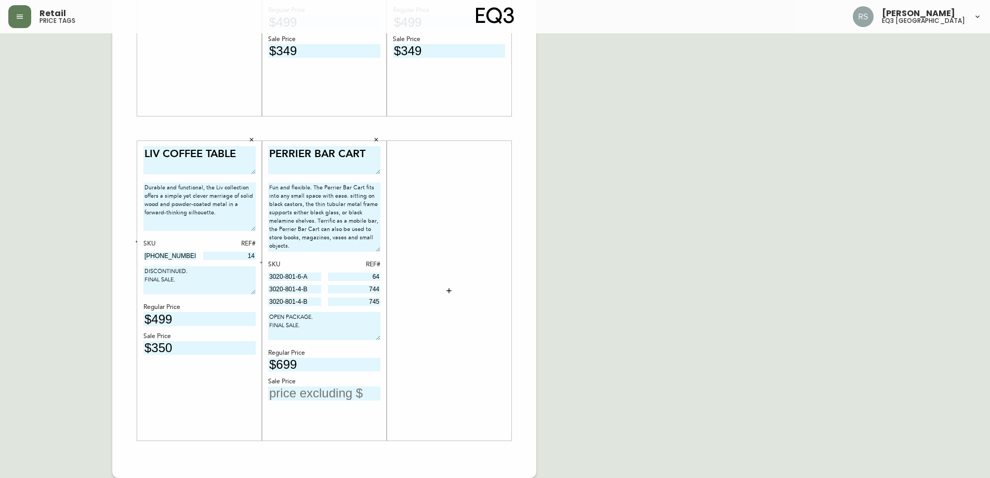
click at [289, 384] on div "Sale Price" at bounding box center [324, 381] width 112 height 9
click at [290, 384] on div "Sale Price" at bounding box center [324, 381] width 112 height 9
click at [294, 388] on input "text" at bounding box center [324, 393] width 112 height 14
type input "$419"
click at [733, 255] on div "English Canada en_CA EQ3 font EQ3 Large Hang Tag large 8.5 in × 14 in – Portrai…" at bounding box center [495, 128] width 974 height 699
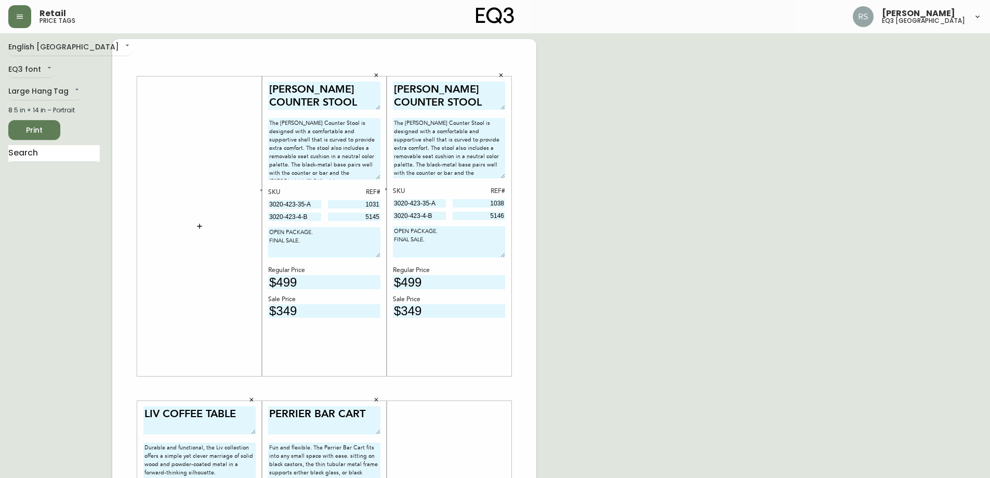
scroll to position [0, 0]
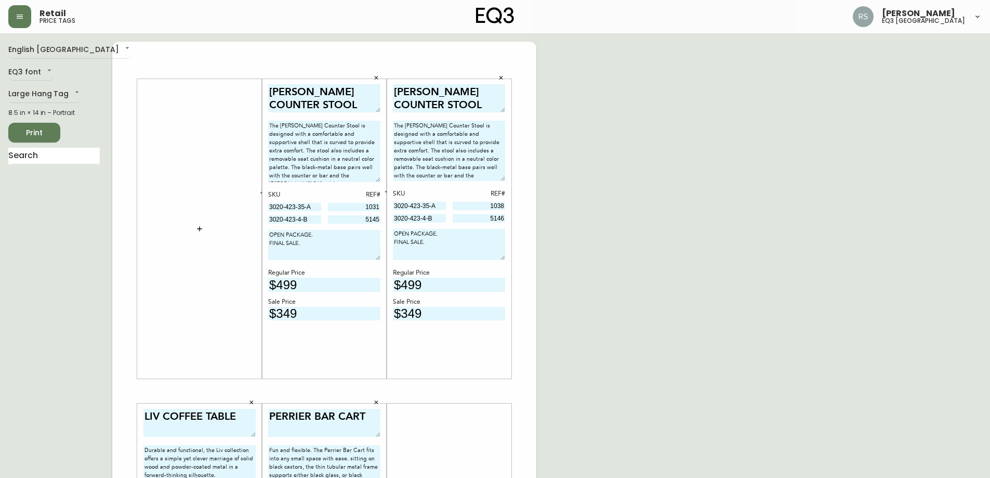
click at [40, 132] on span "Print" at bounding box center [34, 132] width 35 height 13
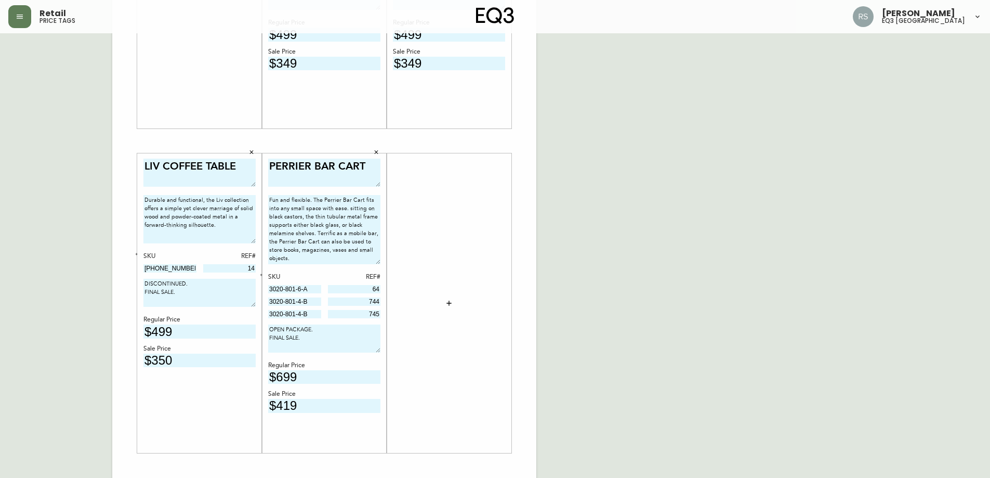
scroll to position [263, 0]
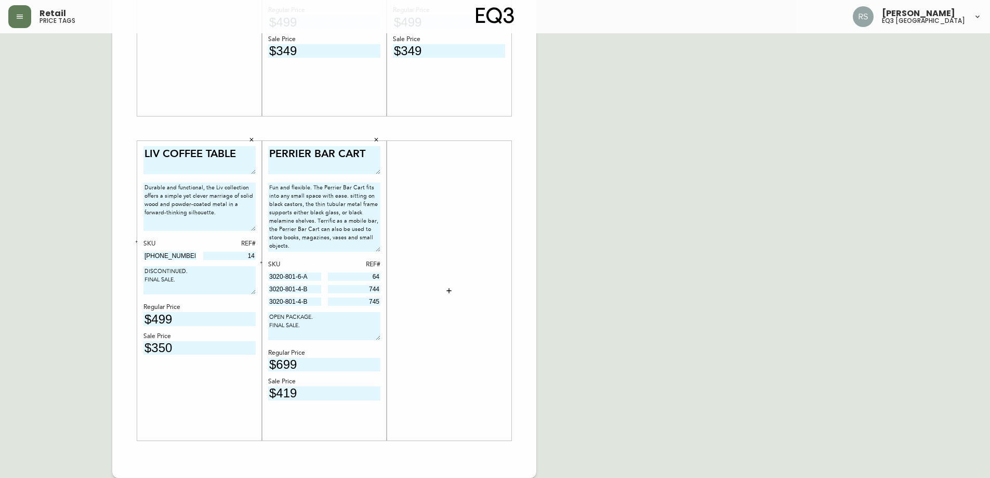
click at [364, 163] on textarea "PERRIER BAR CART" at bounding box center [324, 160] width 112 height 28
click at [599, 182] on div "English Canada en_CA EQ3 font EQ3 Large Hang Tag large 8.5 in × 14 in – Portrai…" at bounding box center [495, 128] width 974 height 699
click at [272, 166] on textarea "PERRIER BAR CART -MELAMINE" at bounding box center [324, 160] width 112 height 28
click at [599, 178] on div "English Canada en_CA EQ3 font EQ3 Large Hang Tag large 8.5 in × 14 in – Portrai…" at bounding box center [495, 128] width 974 height 699
drag, startPoint x: 342, startPoint y: 163, endPoint x: 257, endPoint y: 166, distance: 84.3
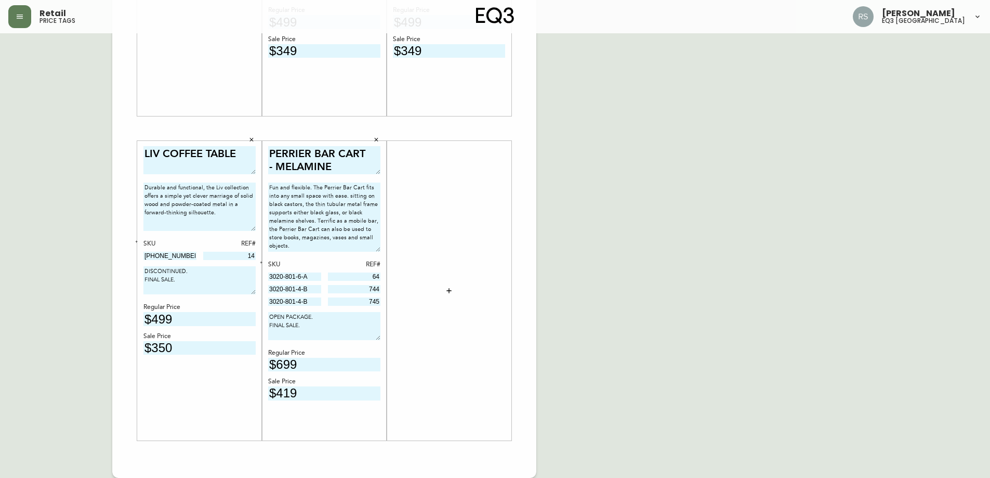
click at [258, 163] on div "[PERSON_NAME] COUNTER STOOL The [PERSON_NAME] Counter Stool is designed with a …" at bounding box center [324, 128] width 424 height 699
type textarea "PERRIER BAR CART"
click at [269, 318] on textarea "OPEN PACKAGE. FINAL SALE." at bounding box center [324, 326] width 112 height 28
click at [267, 323] on div "PERRIER BAR CART Fun and flexible. The Perrier Bar Cart fits into any small spa…" at bounding box center [324, 290] width 125 height 299
click at [268, 324] on textarea "2X MELAMINE SHELVES OPEN PACKAGE. FINAL SALE." at bounding box center [324, 326] width 112 height 28
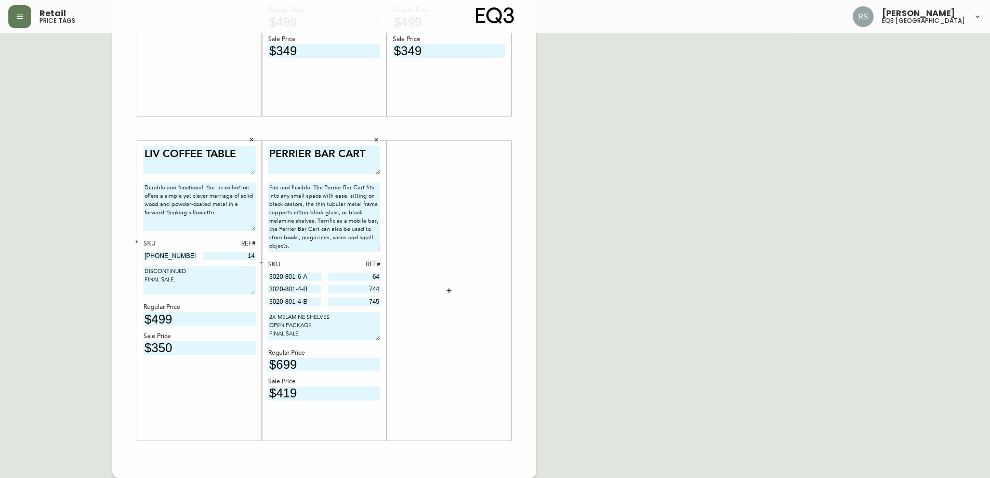
click at [270, 325] on textarea "2X MELAMINE SHELVES OPEN PACKAGE. FINAL SALE." at bounding box center [324, 326] width 112 height 28
type textarea "2X MELAMINE SHELVES OPEN PACKAGE. FINAL SALE."
click at [724, 331] on div "English Canada en_CA EQ3 font EQ3 Large Hang Tag large 8.5 in × 14 in – Portrai…" at bounding box center [495, 128] width 974 height 699
click at [379, 341] on textarea "2X MELAMINE SHELVES OPEN PACKAGE. FINAL SALE." at bounding box center [324, 328] width 112 height 32
click at [753, 354] on div "English Canada en_CA EQ3 font EQ3 Large Hang Tag large 8.5 in × 14 in – Portrai…" at bounding box center [495, 128] width 974 height 699
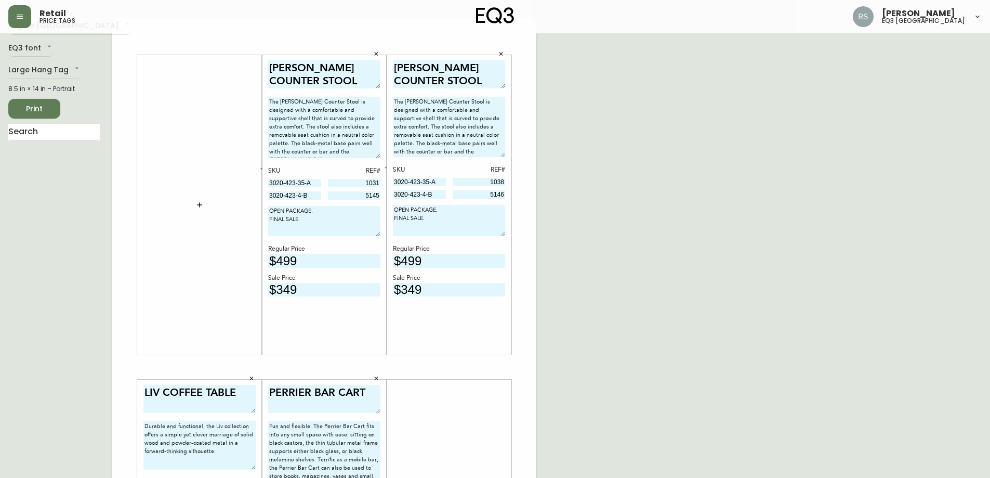
scroll to position [0, 0]
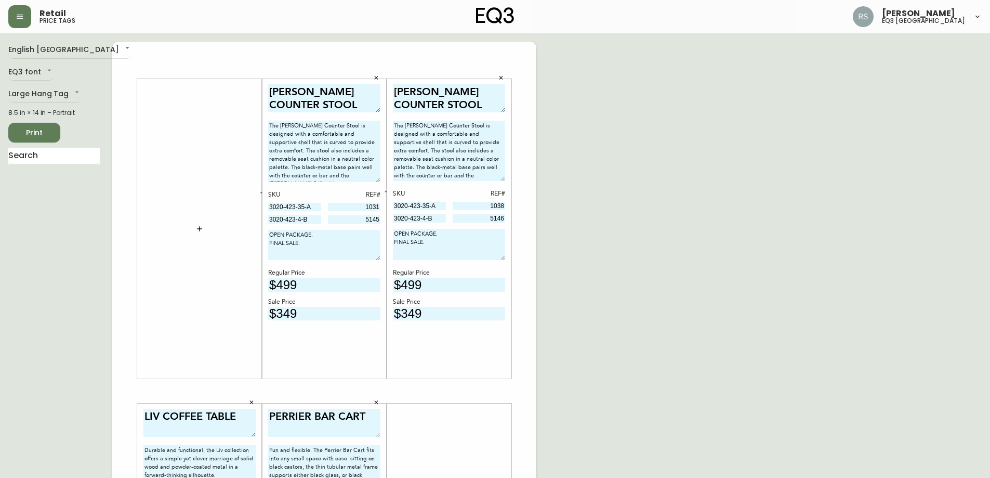
click at [27, 141] on button "Print" at bounding box center [34, 133] width 52 height 20
click at [26, 19] on button "button" at bounding box center [19, 16] width 23 height 23
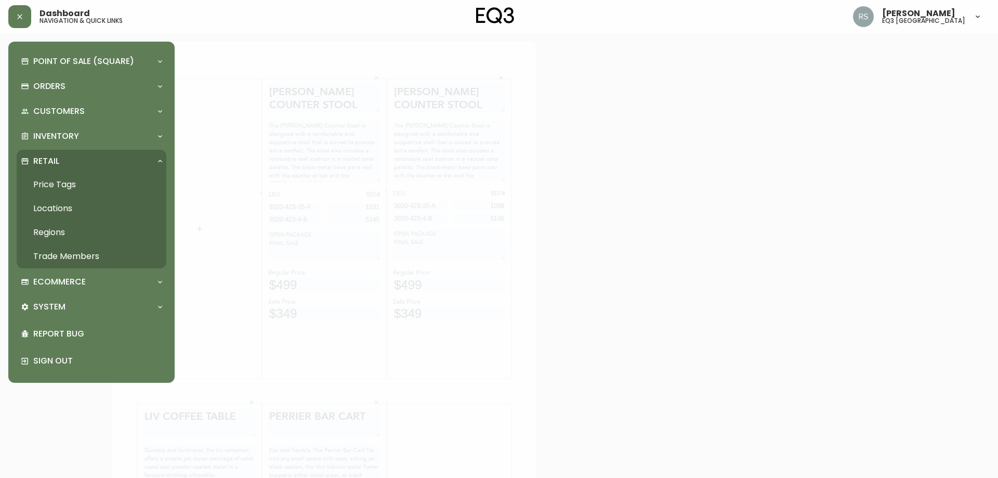
click at [73, 162] on div "Retail" at bounding box center [86, 160] width 131 height 11
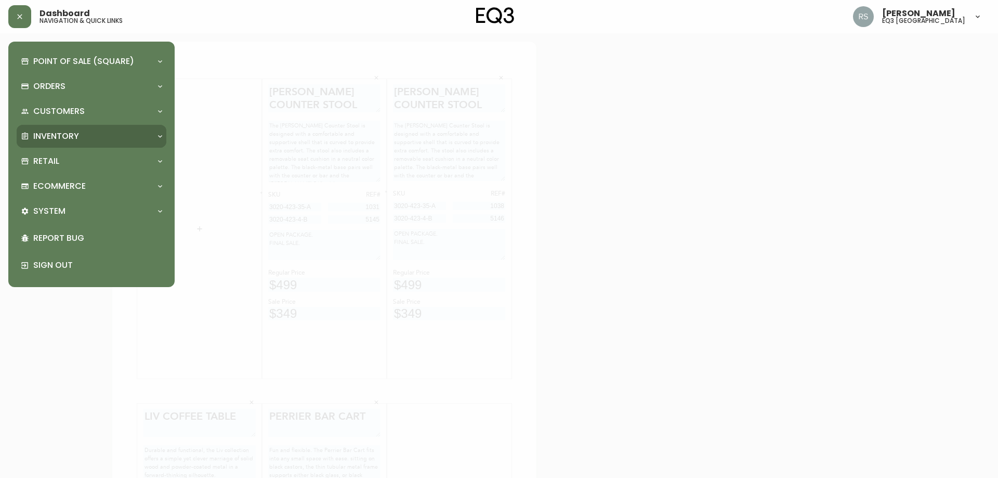
click at [61, 137] on p "Inventory" at bounding box center [56, 136] width 46 height 11
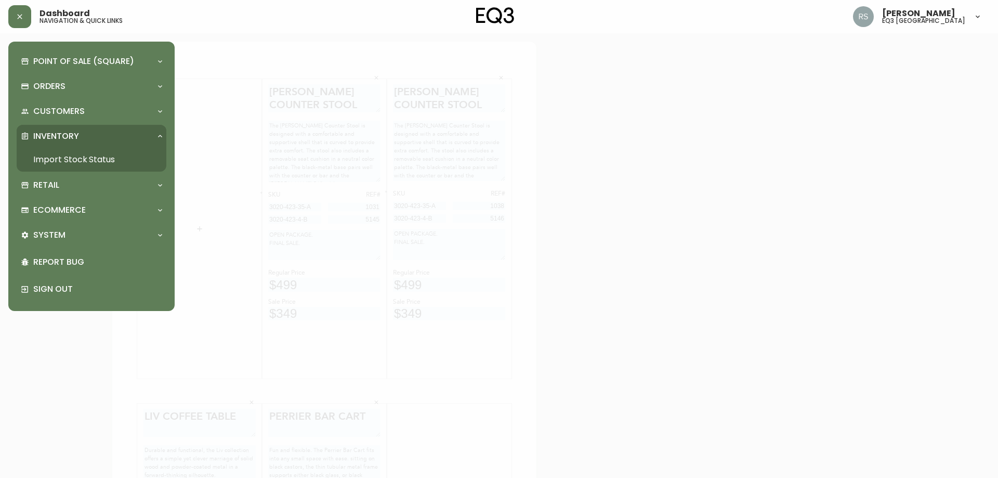
click at [63, 159] on link "Import Stock Status" at bounding box center [92, 160] width 150 height 24
